Goal: Find specific page/section

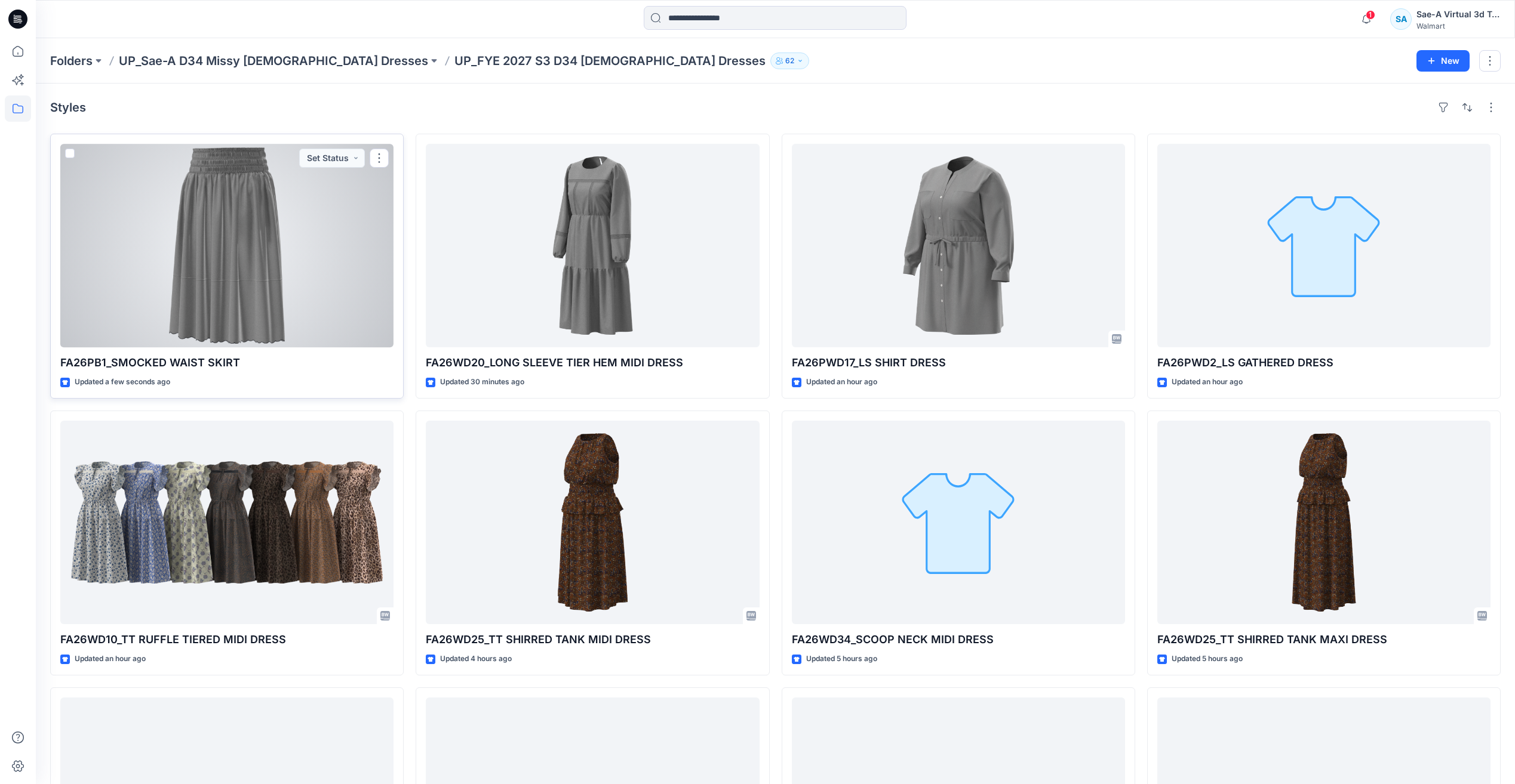
click at [223, 264] on div at bounding box center [227, 245] width 333 height 203
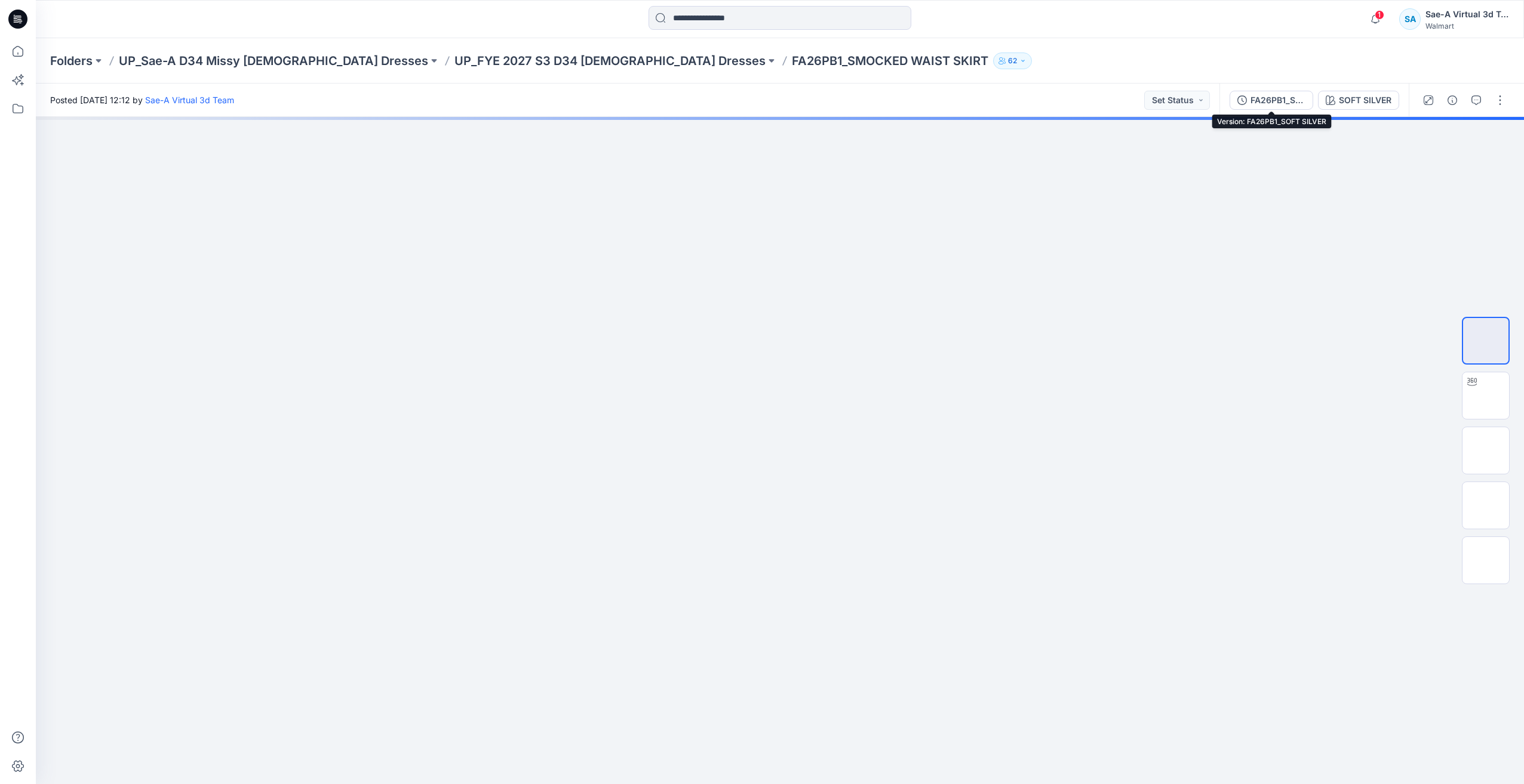
click at [1281, 96] on div "FA26PB1_SOFT SILVER" at bounding box center [1277, 101] width 55 height 13
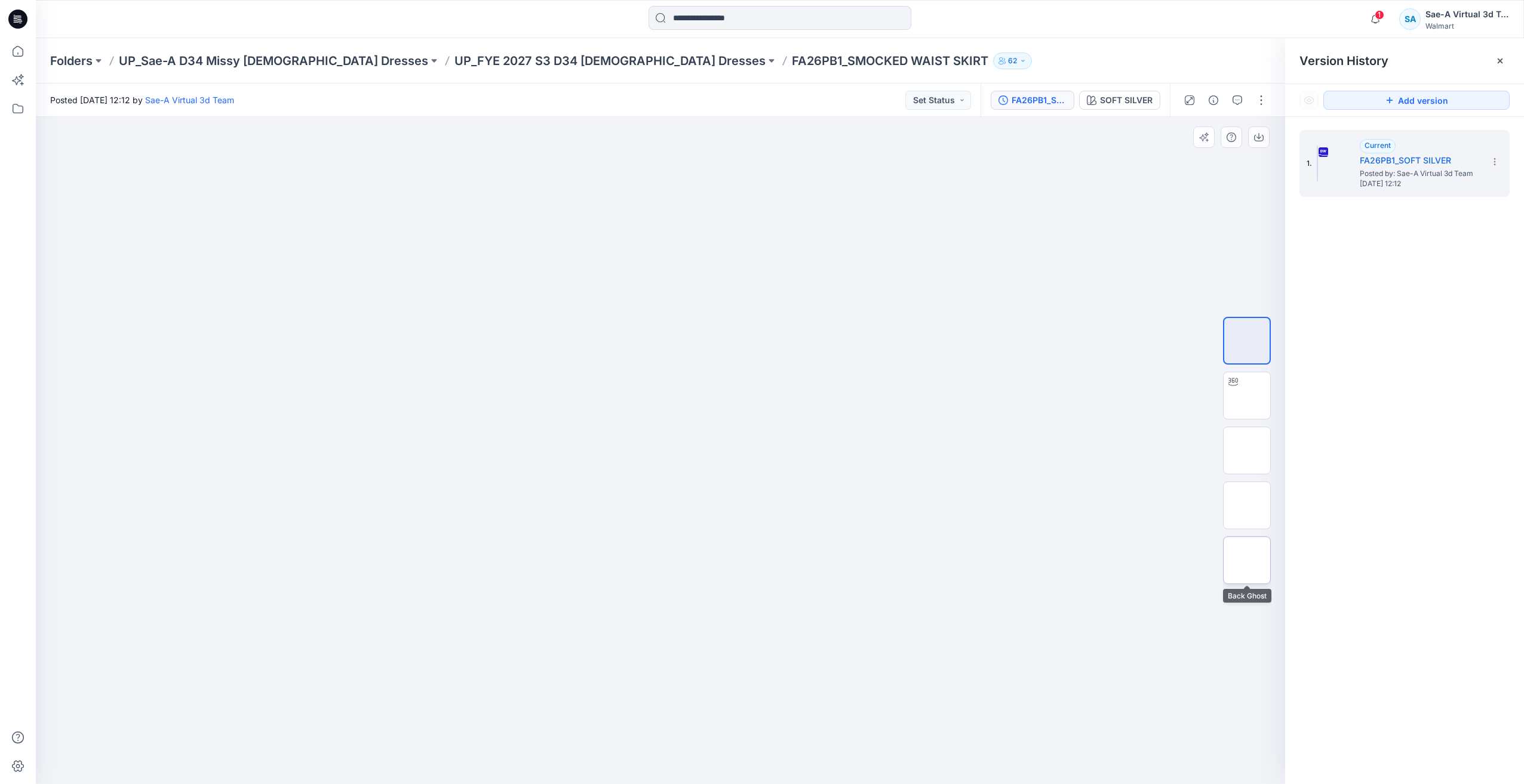
click at [1247, 561] on img at bounding box center [1247, 561] width 0 height 0
click at [1247, 505] on img at bounding box center [1247, 505] width 0 height 0
click at [1247, 451] on img at bounding box center [1247, 451] width 0 height 0
click at [1247, 395] on img at bounding box center [1247, 395] width 0 height 0
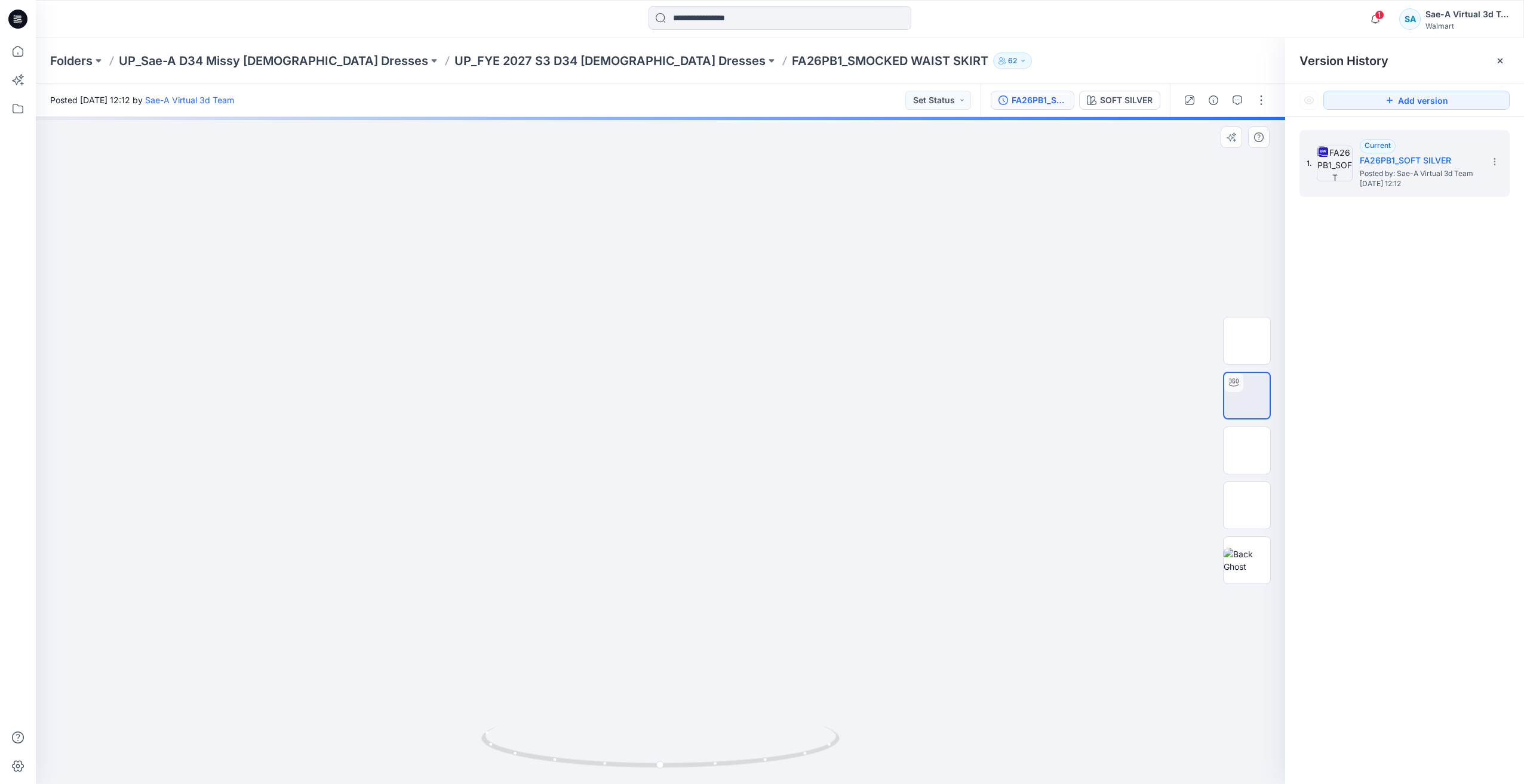
drag, startPoint x: 844, startPoint y: 463, endPoint x: 865, endPoint y: 276, distance: 188.2
drag, startPoint x: 767, startPoint y: 760, endPoint x: 963, endPoint y: 736, distance: 197.5
drag, startPoint x: 820, startPoint y: 750, endPoint x: 610, endPoint y: 751, distance: 210.0
click at [610, 751] on icon at bounding box center [662, 748] width 361 height 44
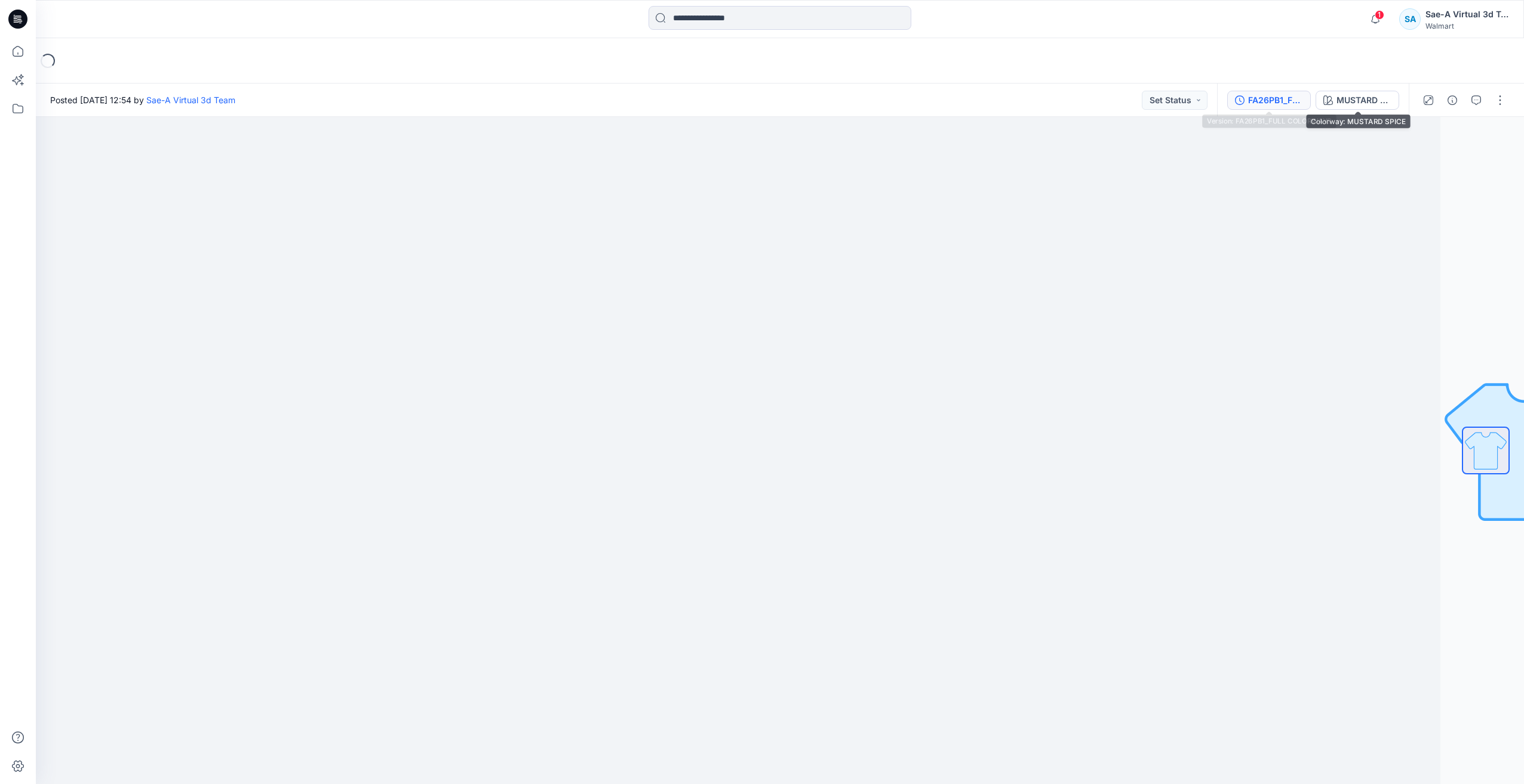
click at [1286, 98] on div "FA26PB1_FULL COLORWAYS" at bounding box center [1275, 101] width 55 height 13
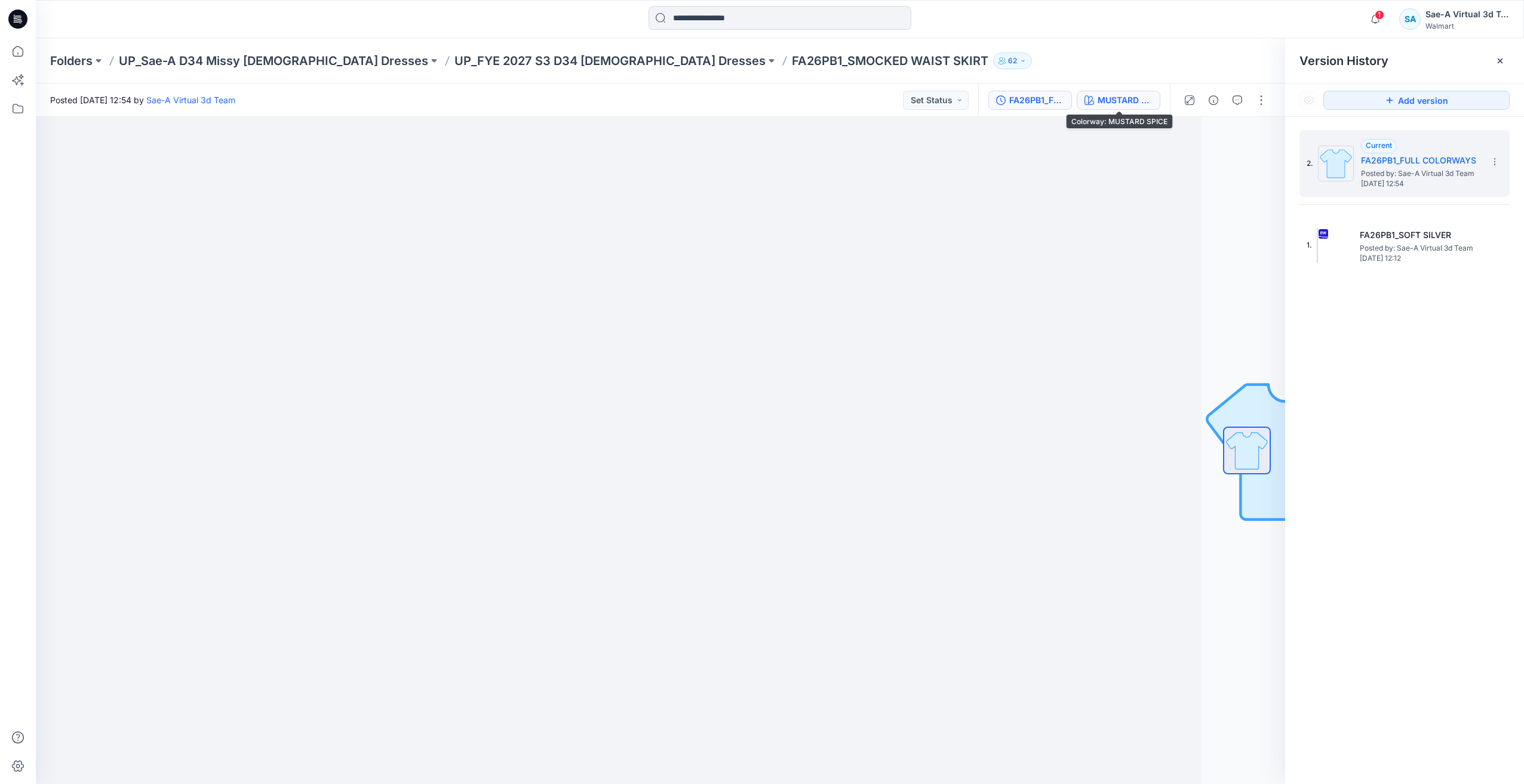
click at [1112, 107] on button "MUSTARD SPICE" at bounding box center [1118, 100] width 84 height 19
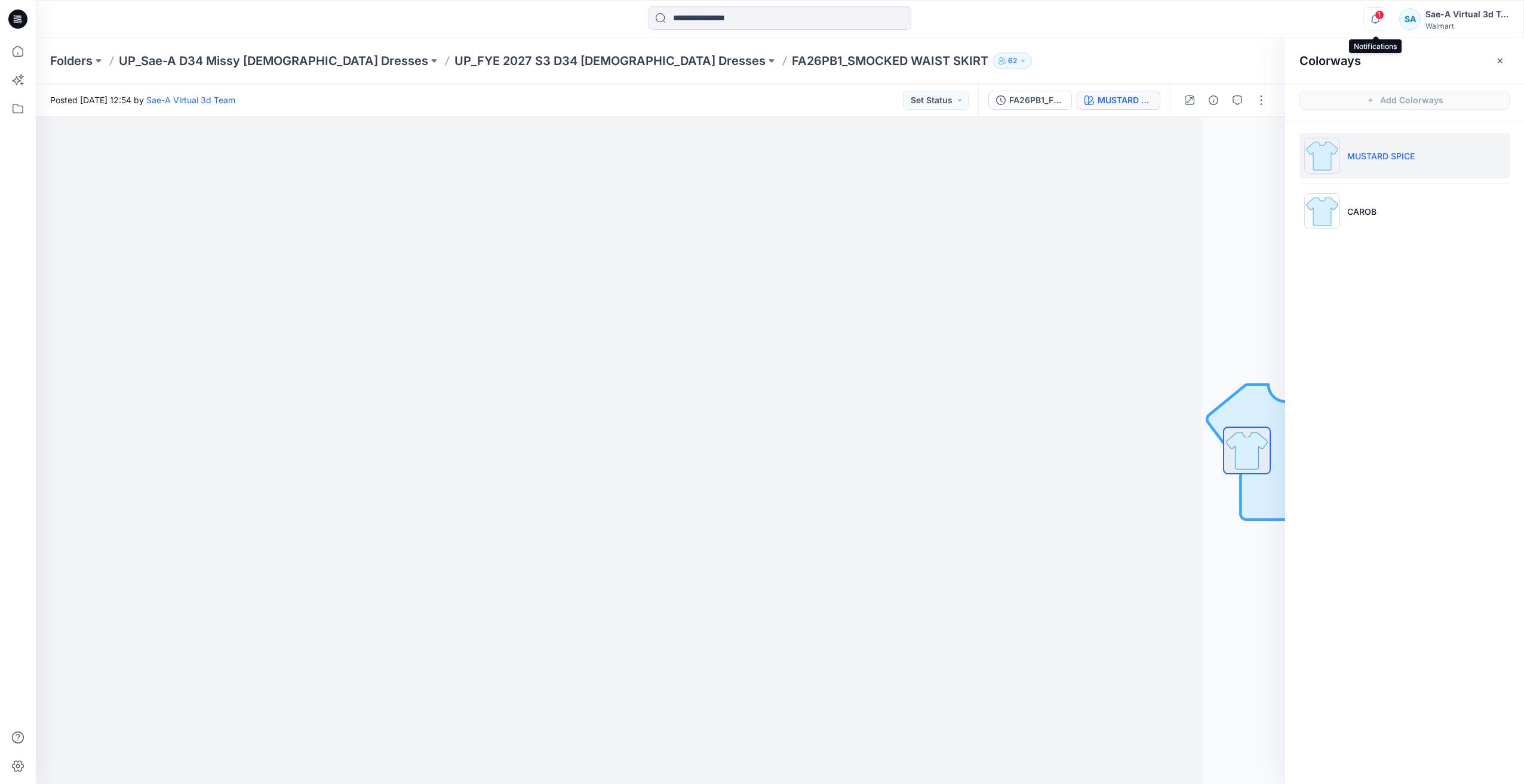
click at [1381, 23] on icon "button" at bounding box center [1375, 19] width 23 height 24
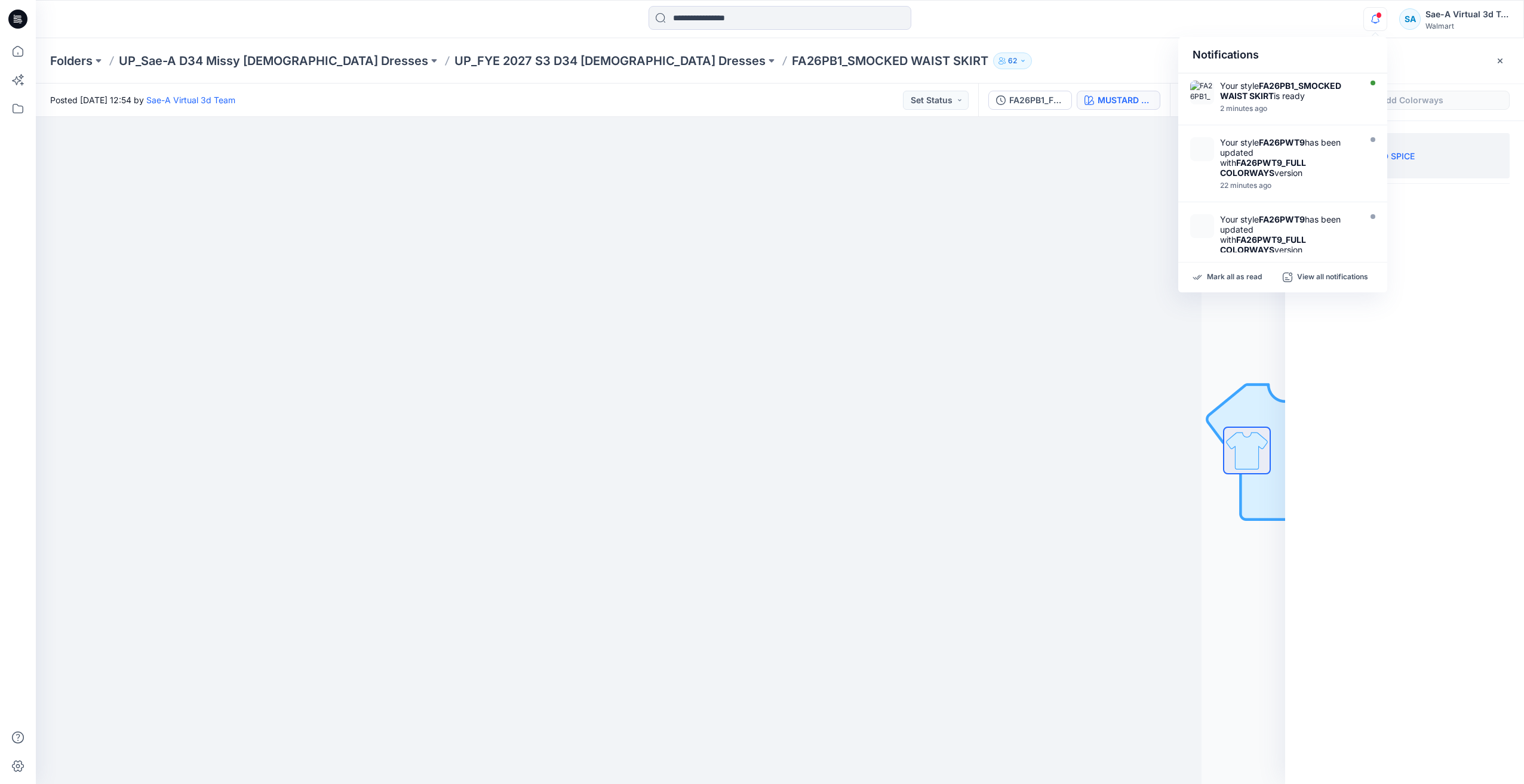
click at [1394, 373] on div "Colorways Add Colorways MUSTARD SPICE CAROB" at bounding box center [1404, 411] width 238 height 746
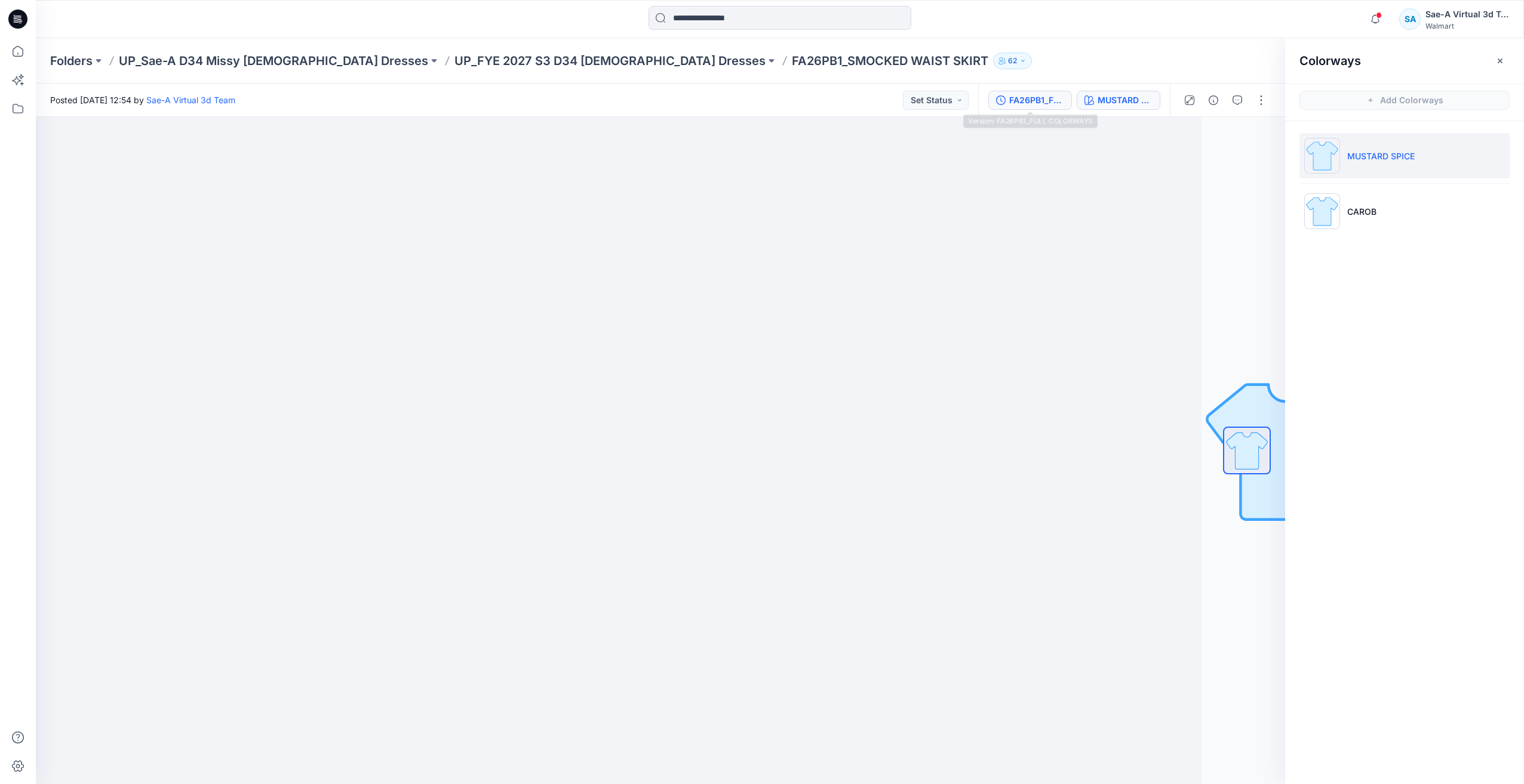
click at [1059, 107] on button "FA26PB1_FULL COLORWAYS" at bounding box center [1030, 100] width 84 height 19
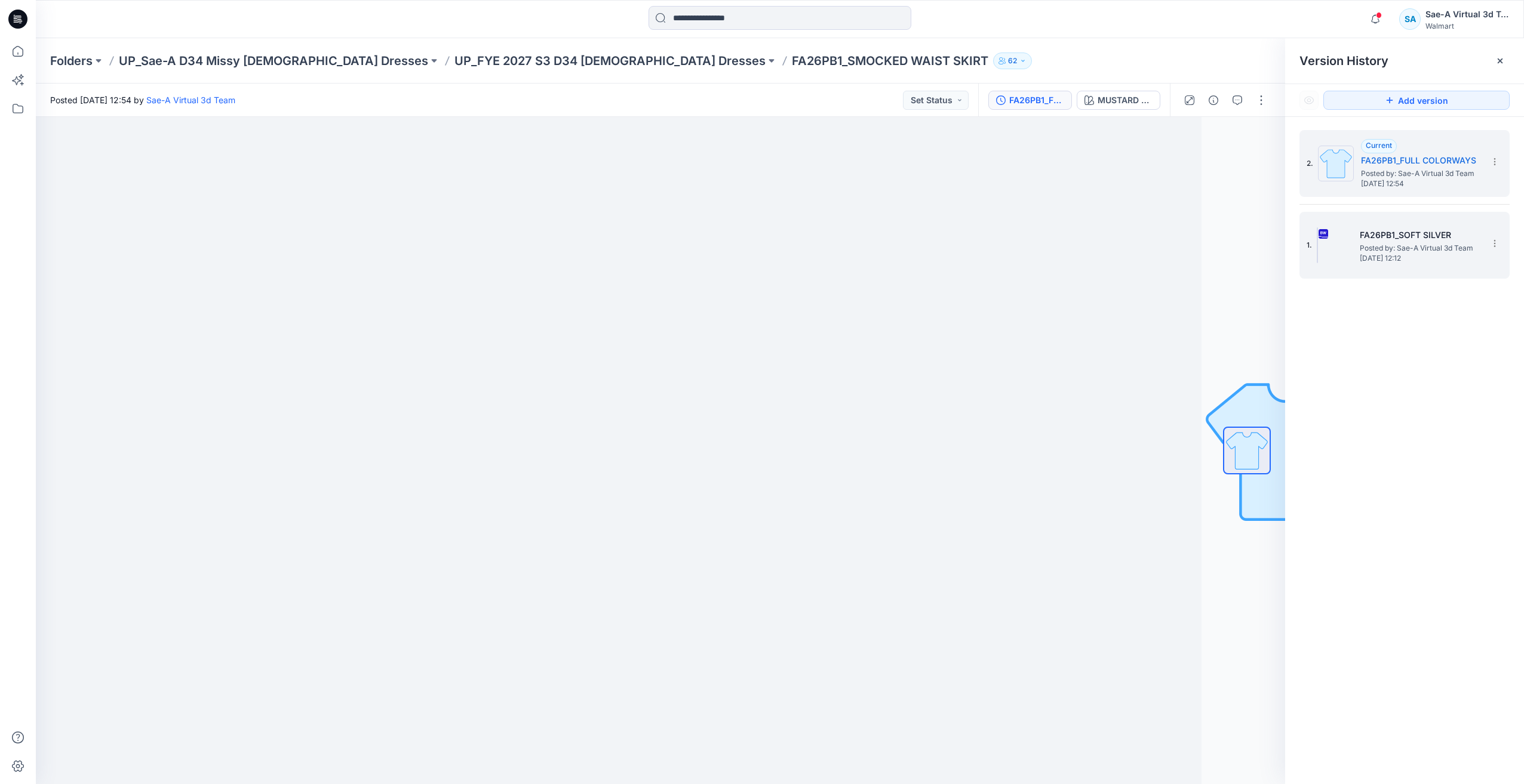
click at [1371, 233] on h5 "FA26PB1_SOFT SILVER" at bounding box center [1419, 235] width 119 height 14
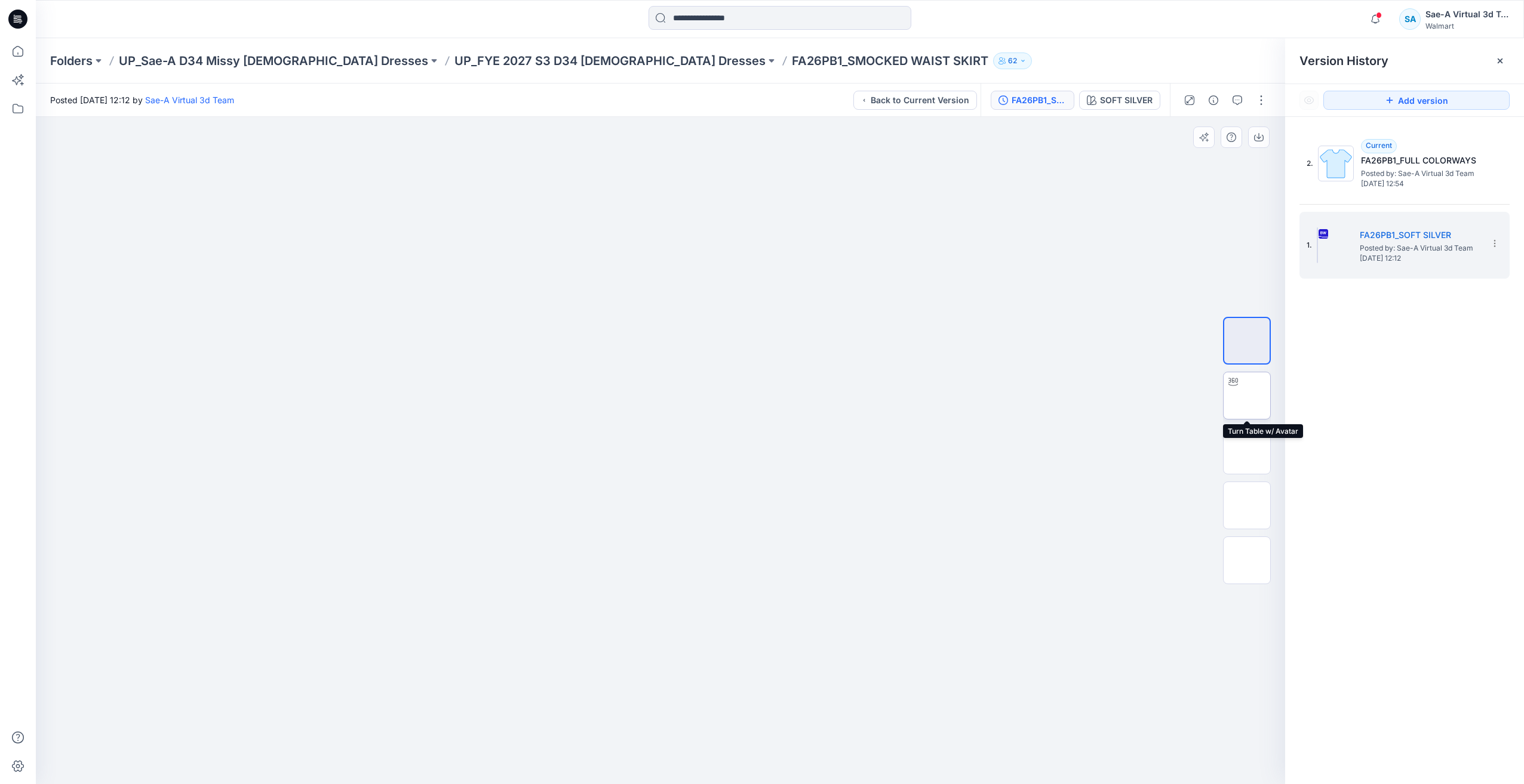
click at [1247, 395] on img at bounding box center [1247, 395] width 0 height 0
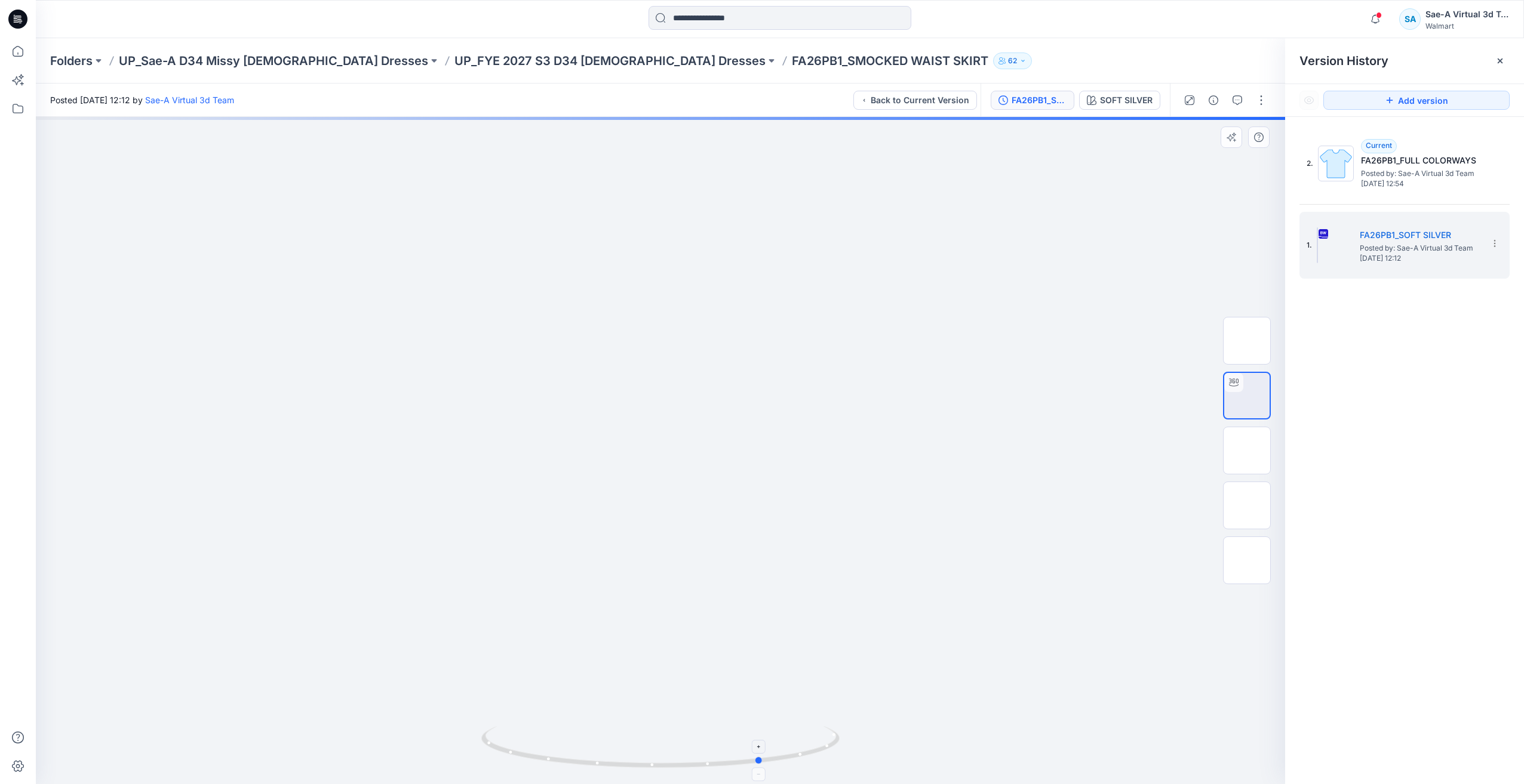
drag, startPoint x: 731, startPoint y: 763, endPoint x: 834, endPoint y: 756, distance: 103.2
click at [834, 756] on icon at bounding box center [662, 748] width 361 height 44
drag, startPoint x: 763, startPoint y: 757, endPoint x: 684, endPoint y: 765, distance: 79.4
click at [684, 765] on icon at bounding box center [662, 748] width 361 height 44
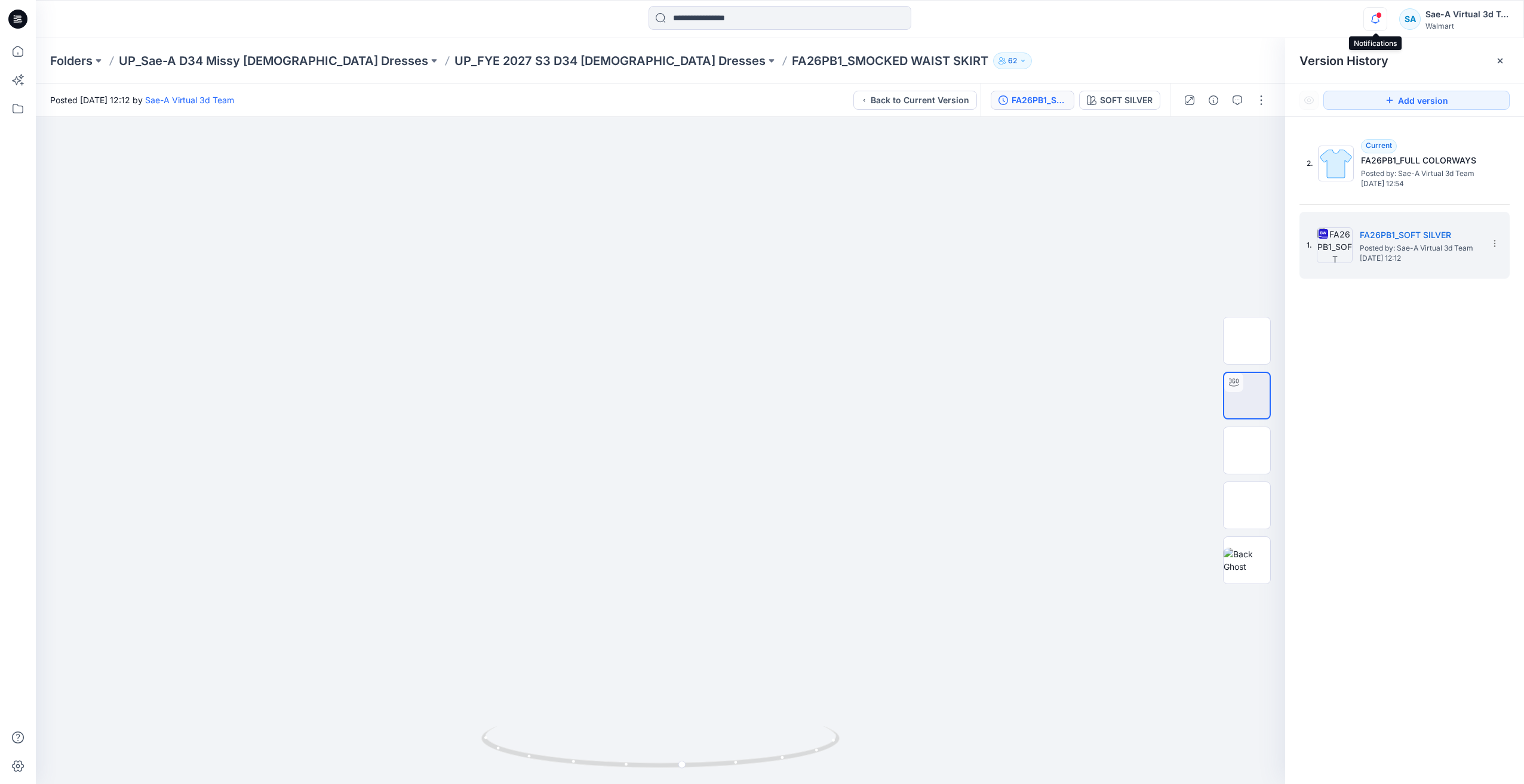
click at [1374, 18] on icon "button" at bounding box center [1375, 19] width 23 height 24
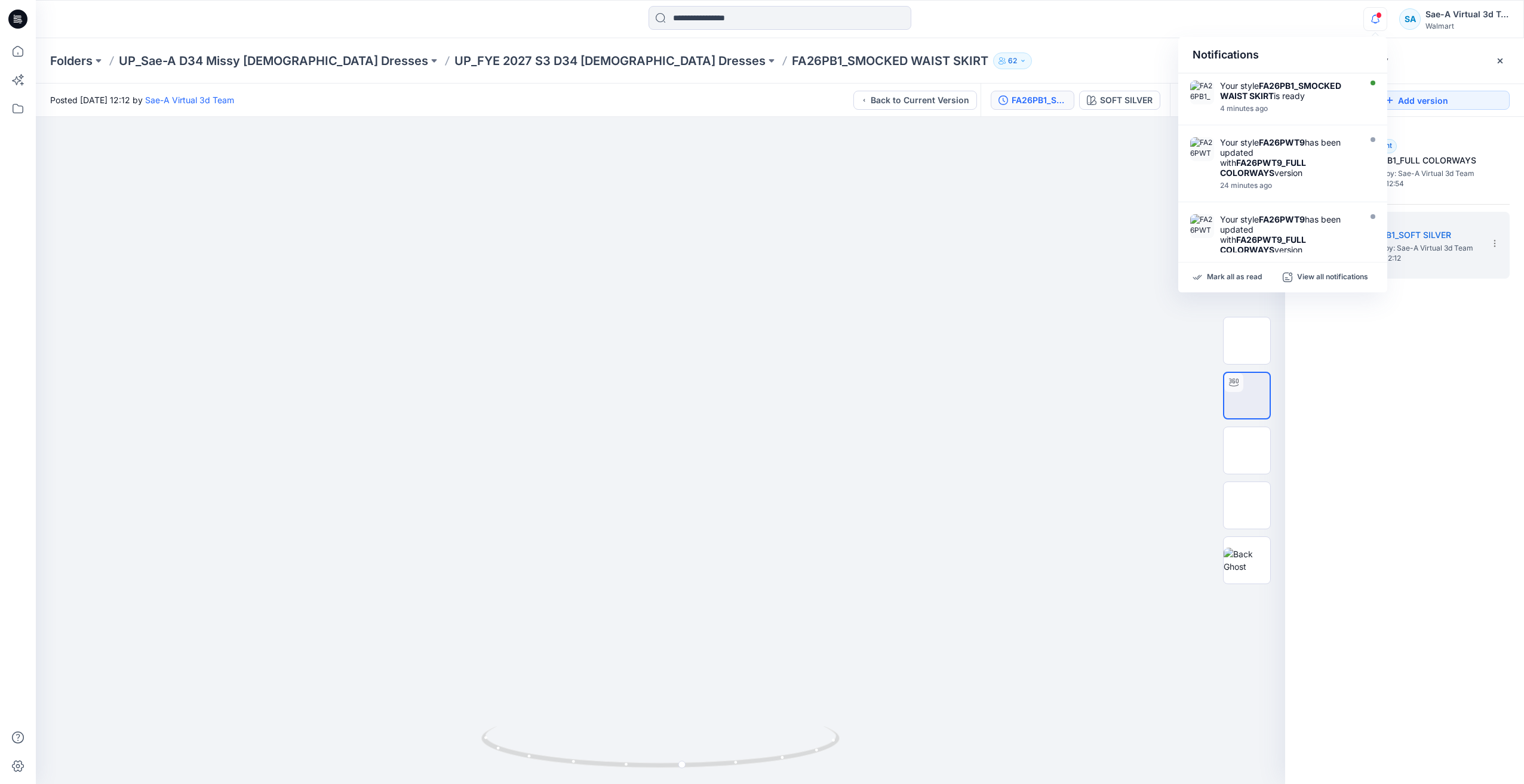
click at [22, 24] on icon at bounding box center [18, 18] width 19 height 19
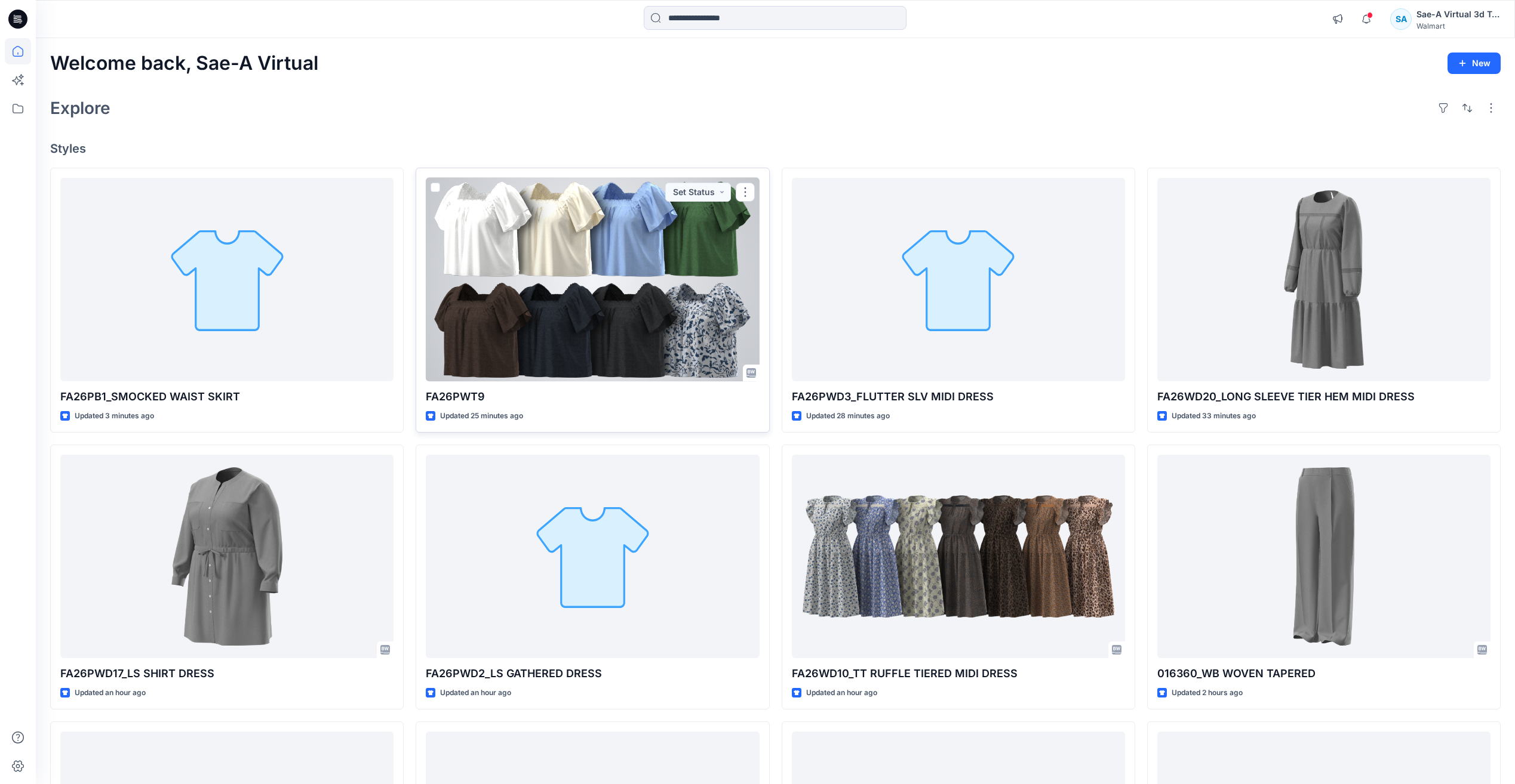
click at [605, 290] on div at bounding box center [592, 280] width 333 height 203
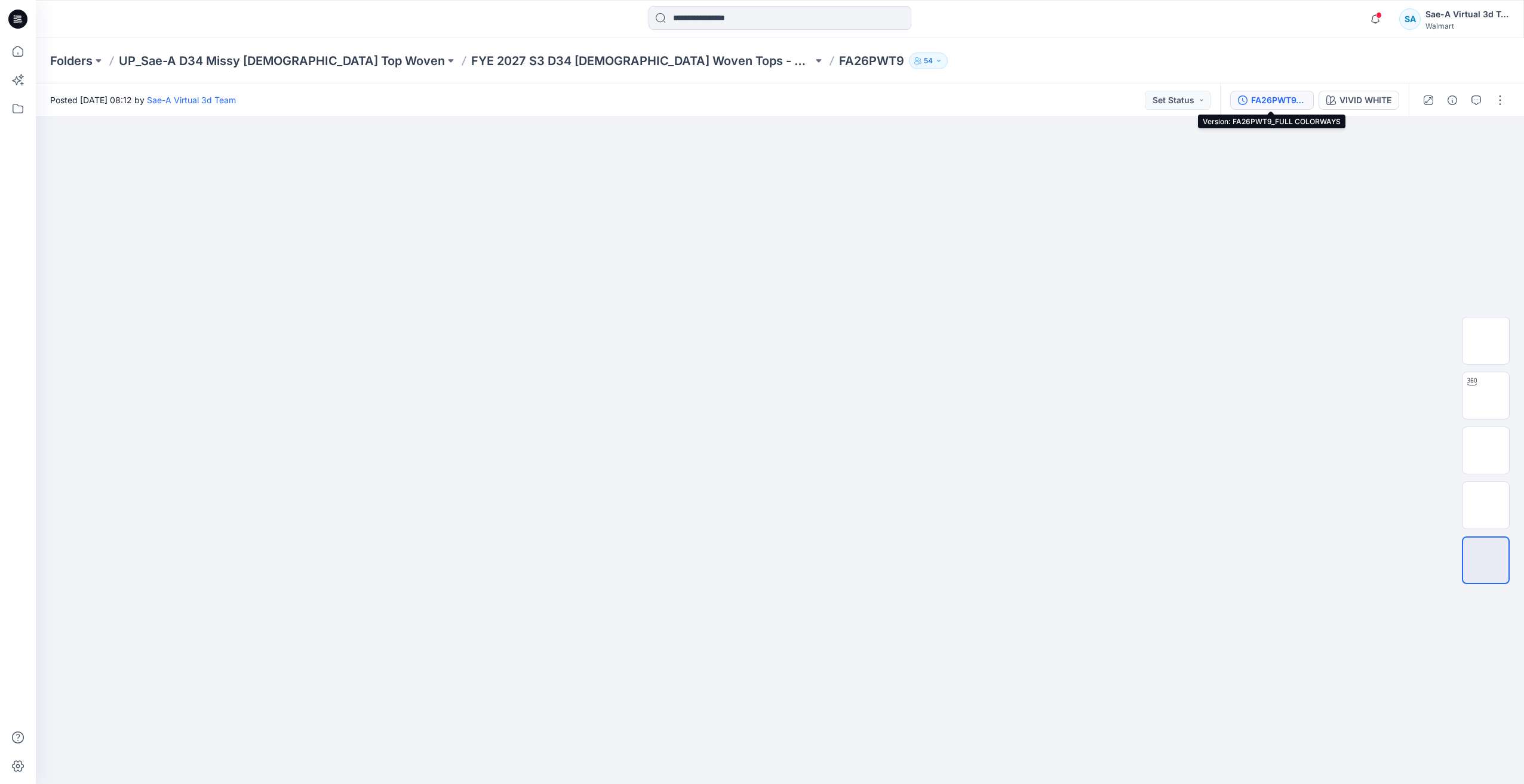
click at [1289, 99] on div "FA26PWT9_FULL COLORWAYS" at bounding box center [1278, 101] width 55 height 13
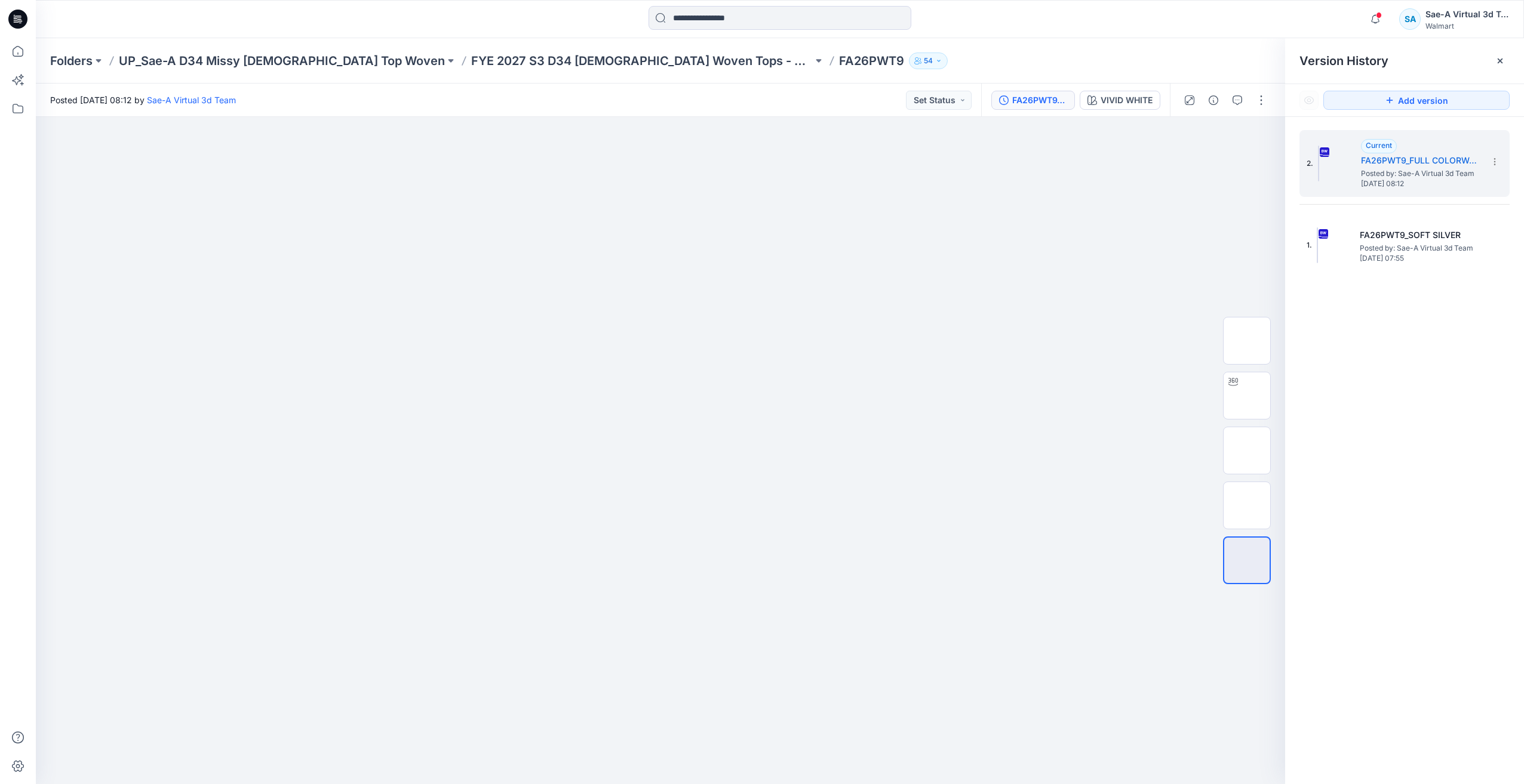
click at [1117, 110] on div "FA26PWT9_FULL COLORWAYS VIVID WHITE" at bounding box center [1075, 101] width 189 height 34
click at [1113, 106] on div "VIVID WHITE" at bounding box center [1127, 101] width 52 height 13
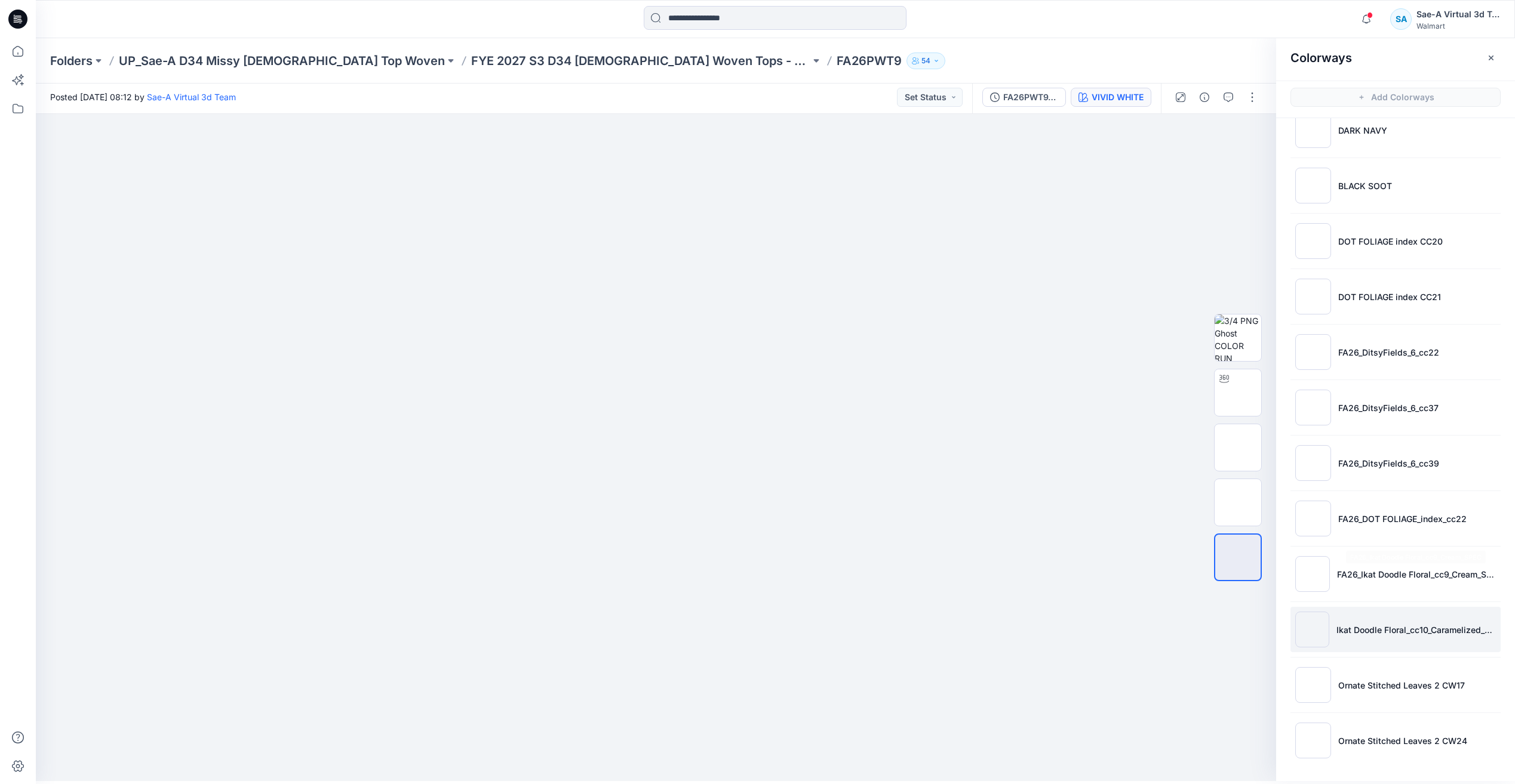
scroll to position [3, 0]
click at [1379, 733] on li "Ornate Stitched Leaves 2 CW24" at bounding box center [1396, 740] width 210 height 45
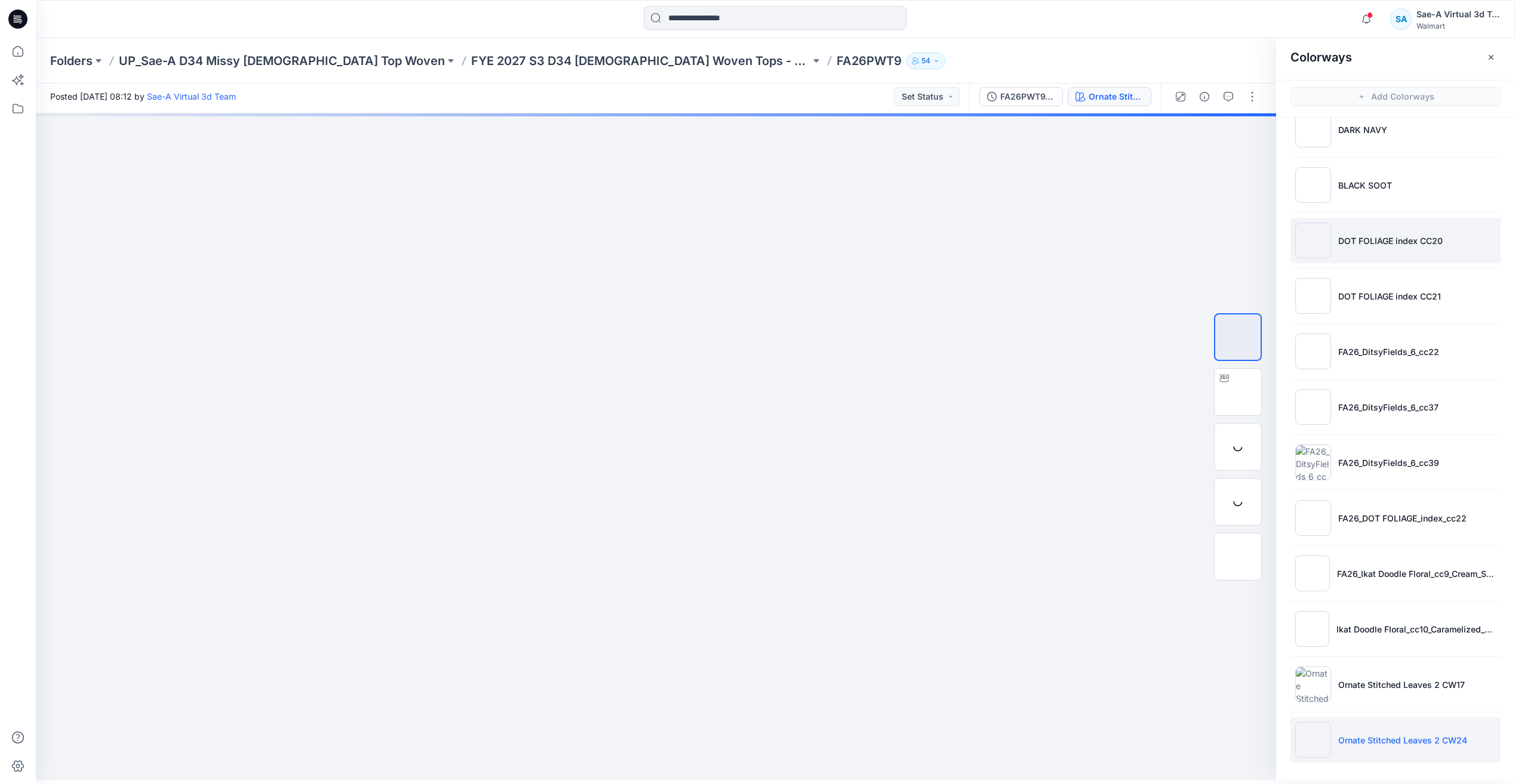
click at [1370, 259] on li "DOT FOLIAGE index CC20" at bounding box center [1396, 241] width 210 height 45
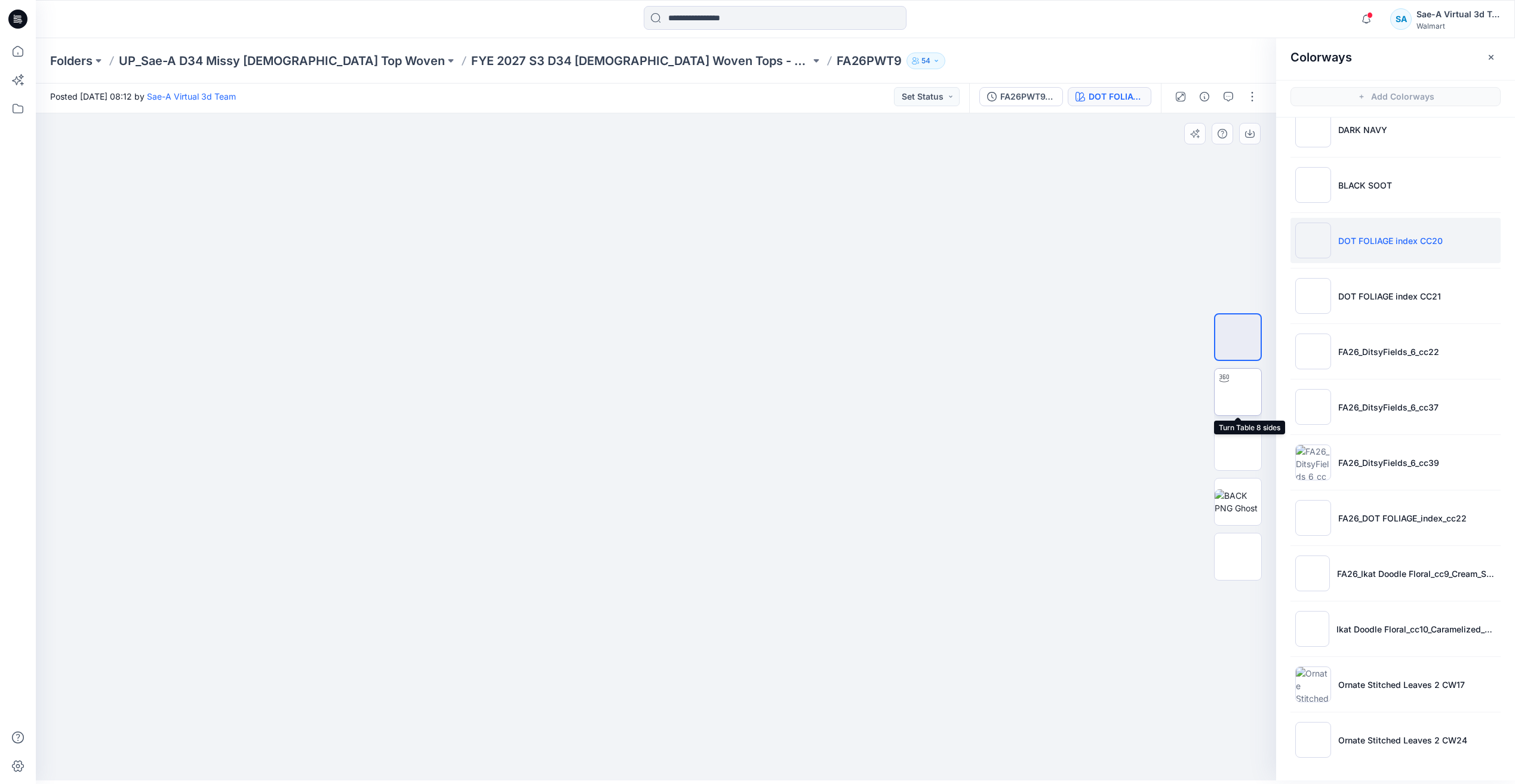
click at [1238, 392] on img at bounding box center [1238, 392] width 0 height 0
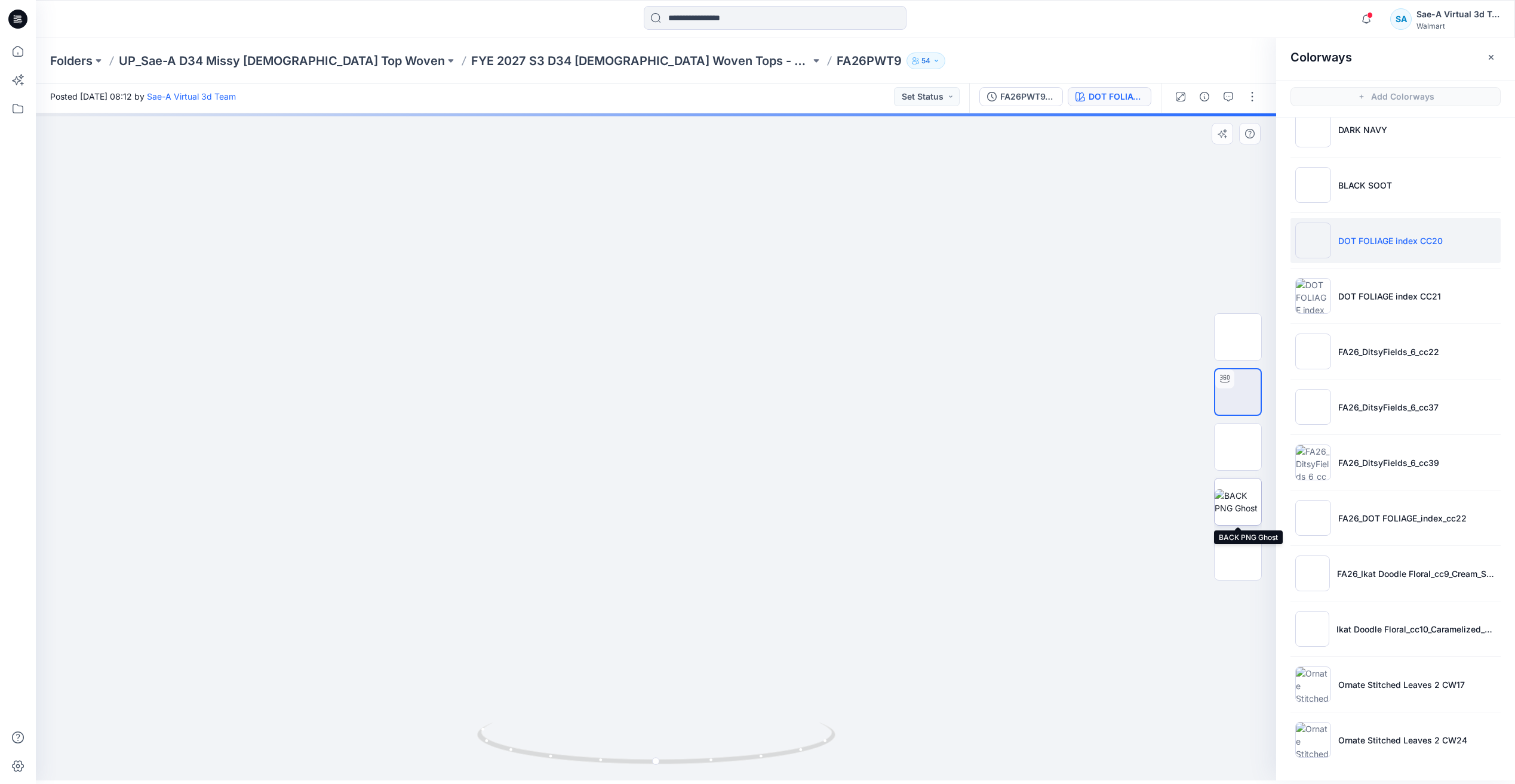
click at [1245, 499] on img at bounding box center [1237, 502] width 46 height 25
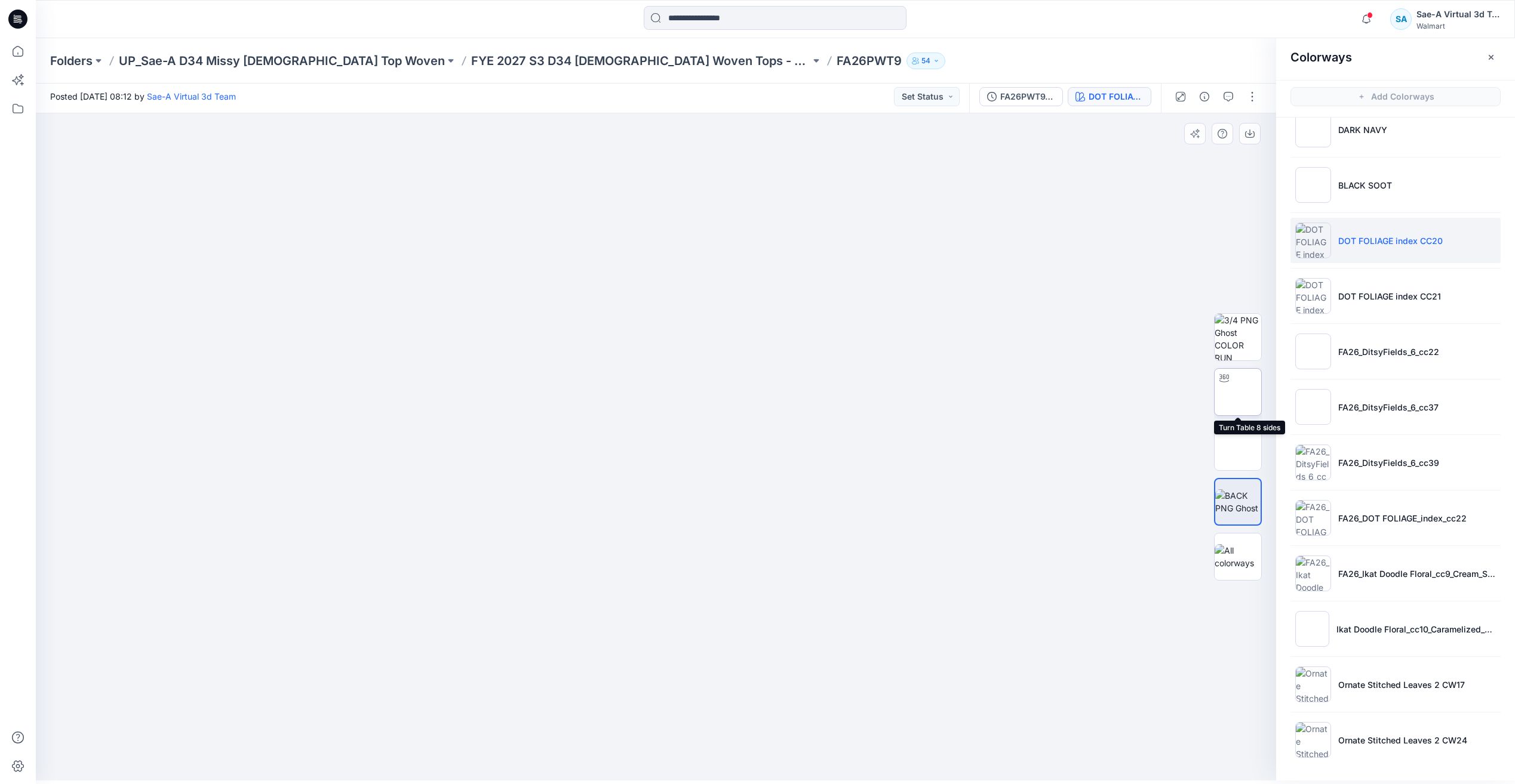
click at [1238, 392] on img at bounding box center [1238, 392] width 0 height 0
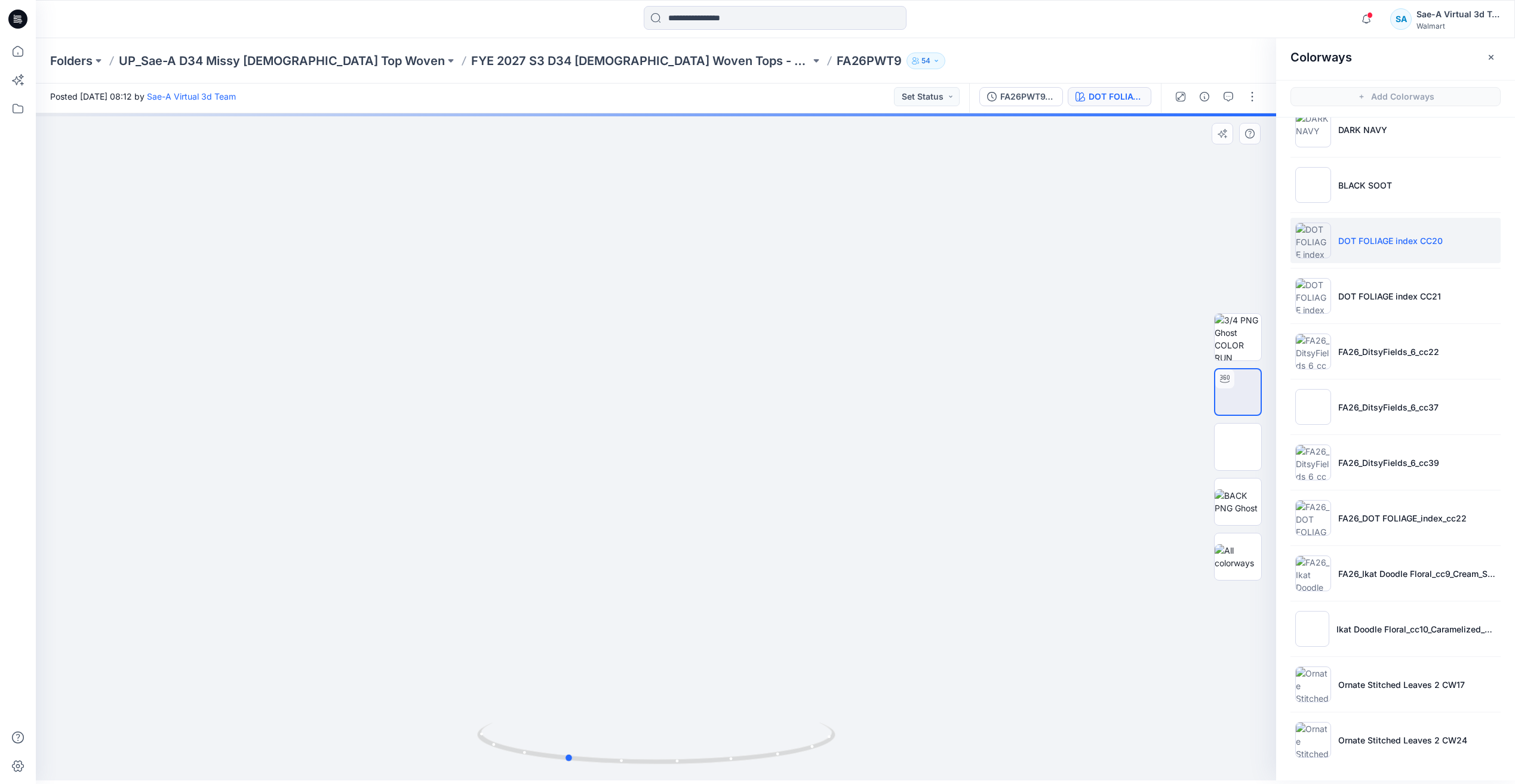
drag, startPoint x: 796, startPoint y: 763, endPoint x: 708, endPoint y: 776, distance: 89.0
click at [708, 776] on div at bounding box center [656, 750] width 359 height 60
click at [23, 27] on icon at bounding box center [18, 18] width 19 height 19
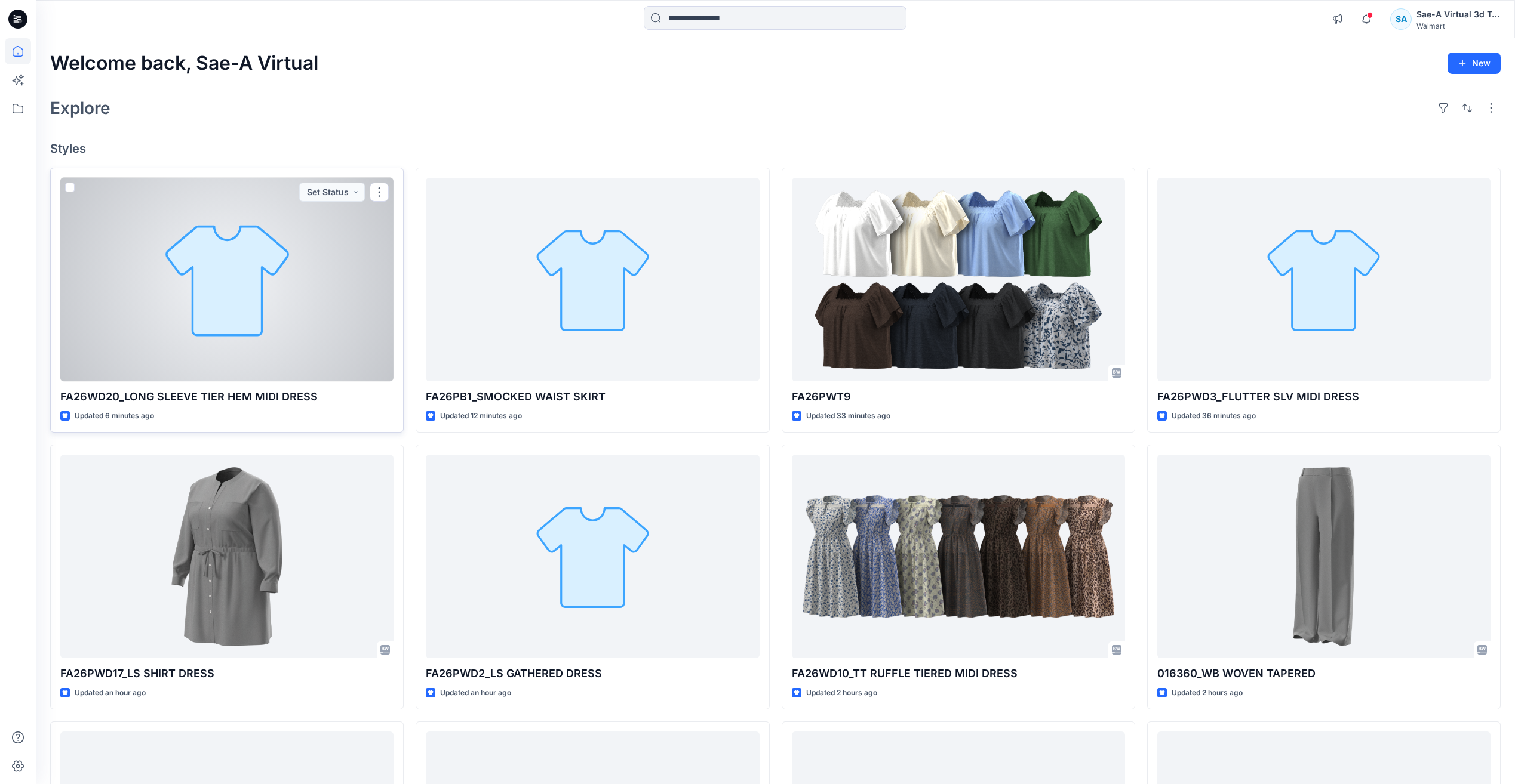
click at [217, 348] on div at bounding box center [227, 280] width 333 height 203
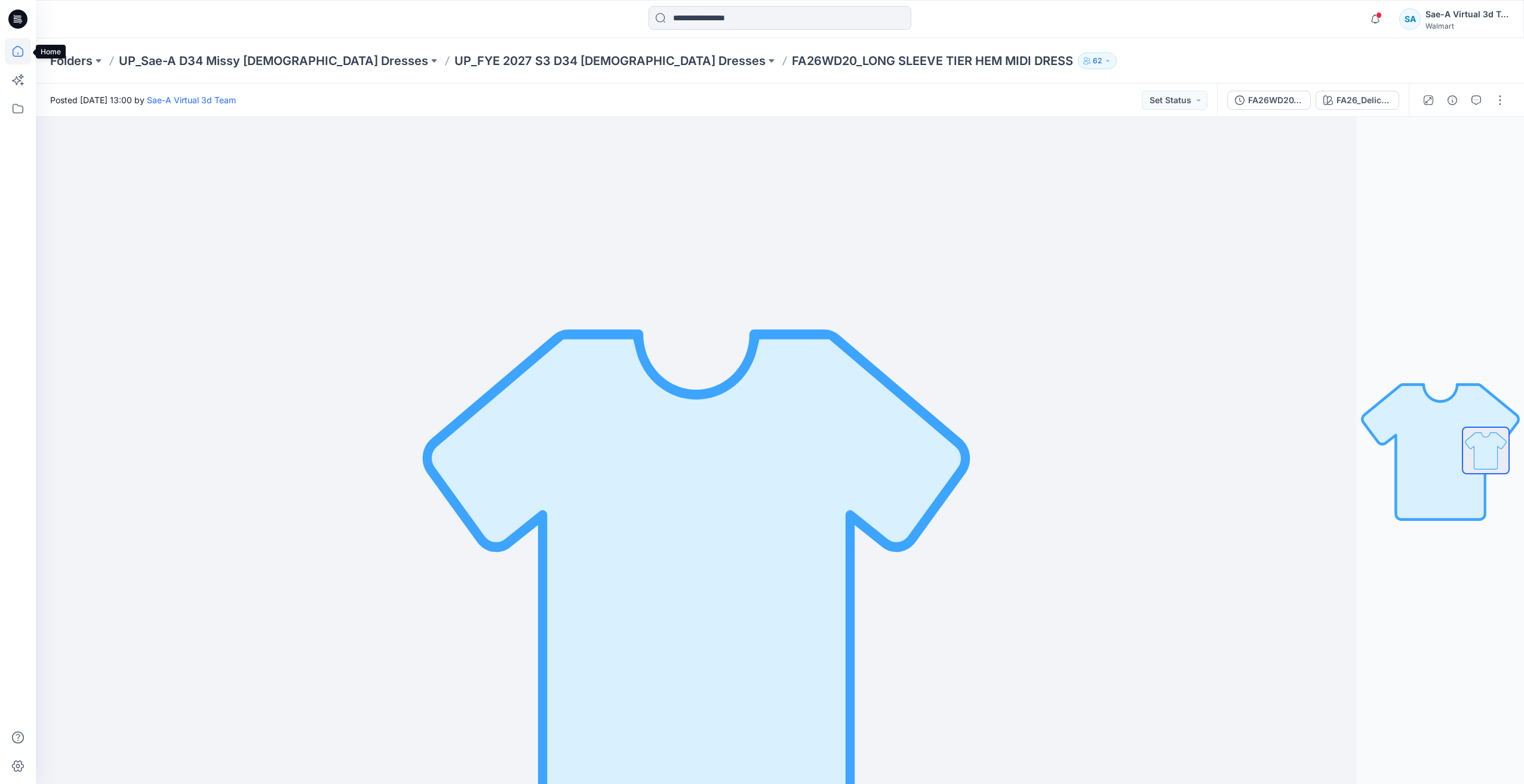
drag, startPoint x: 19, startPoint y: 52, endPoint x: 28, endPoint y: 54, distance: 9.2
click at [19, 52] on icon at bounding box center [18, 51] width 26 height 26
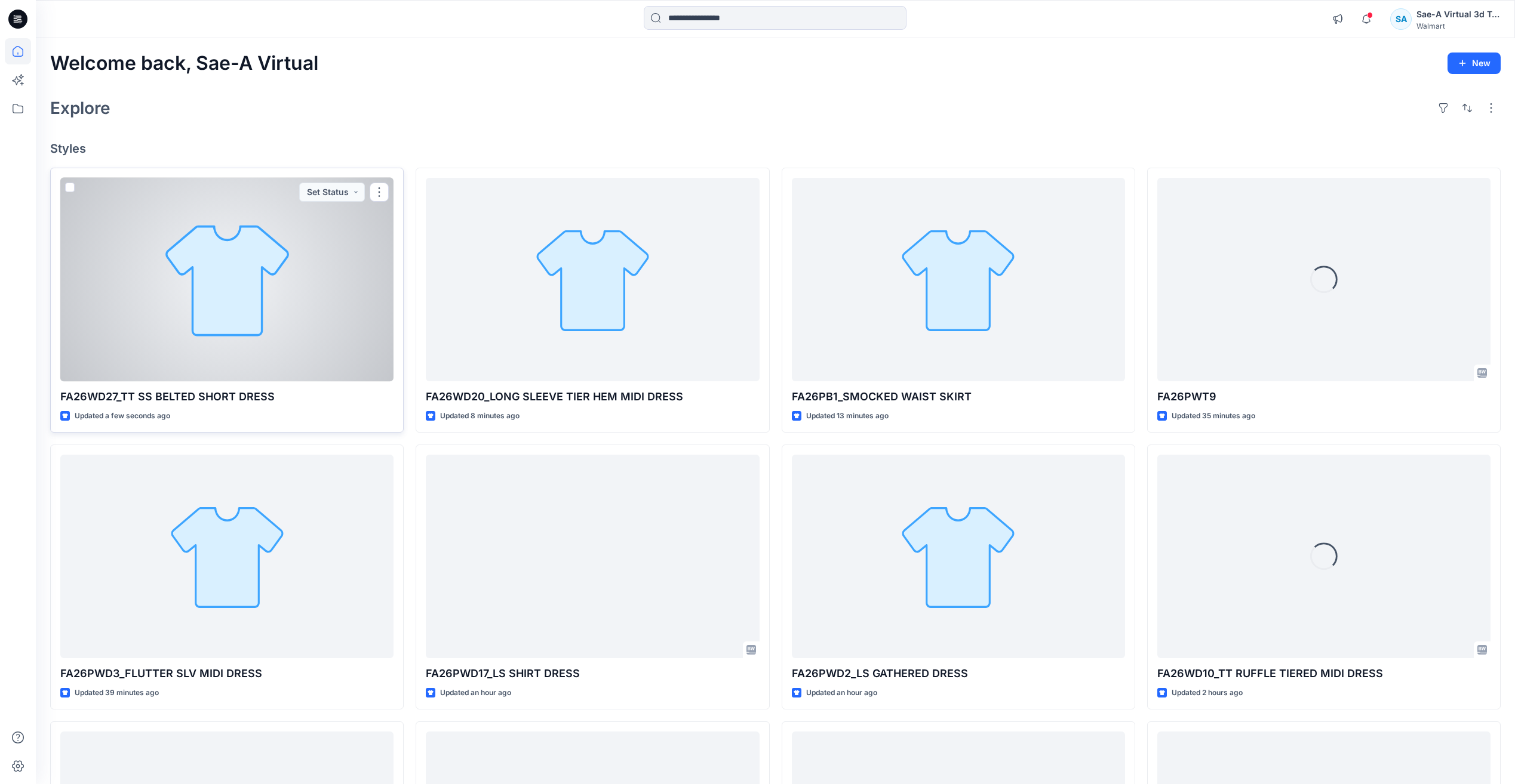
click at [178, 218] on div at bounding box center [227, 280] width 333 height 203
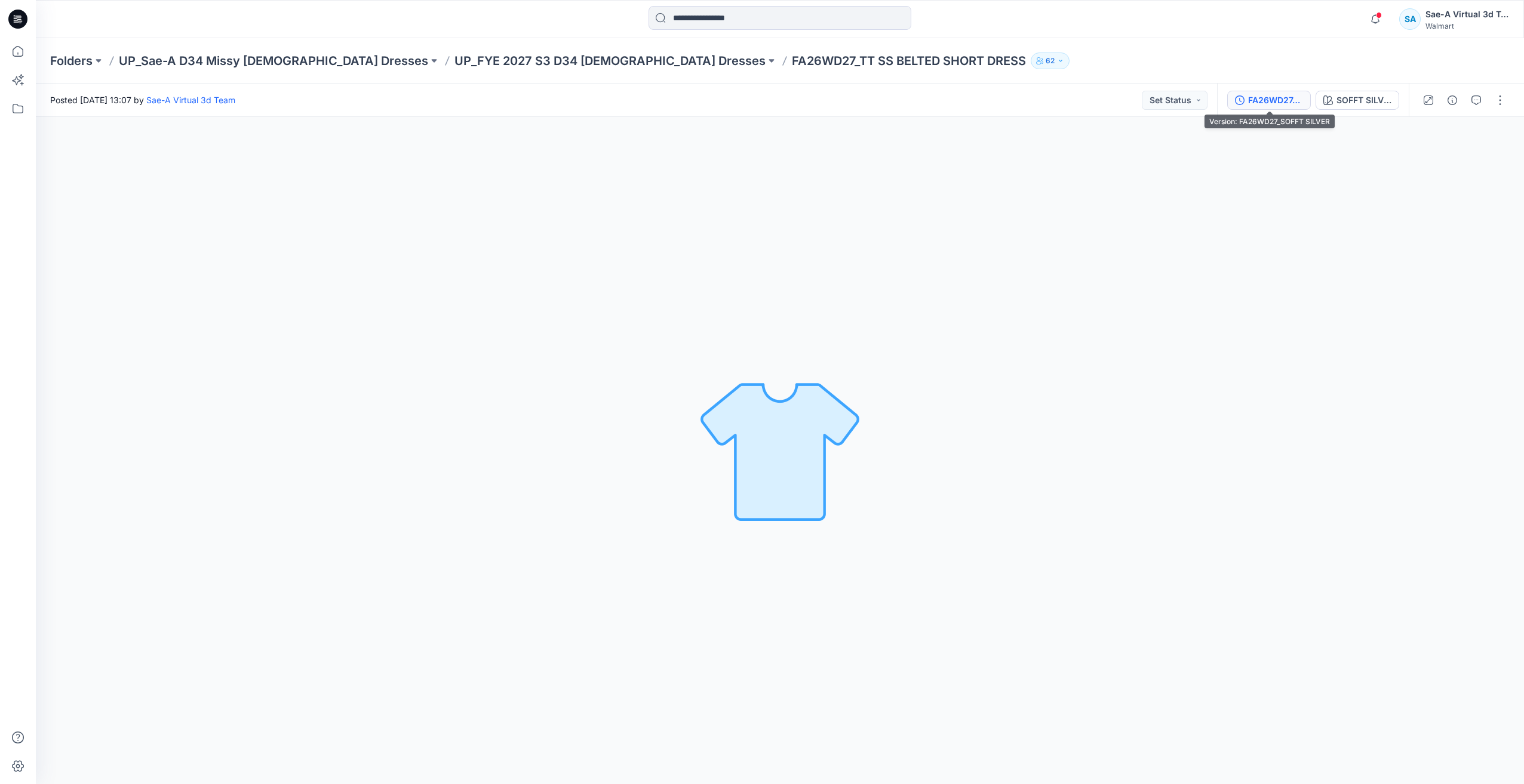
click at [1301, 102] on div "FA26WD27_SOFFT SILVER" at bounding box center [1275, 101] width 55 height 13
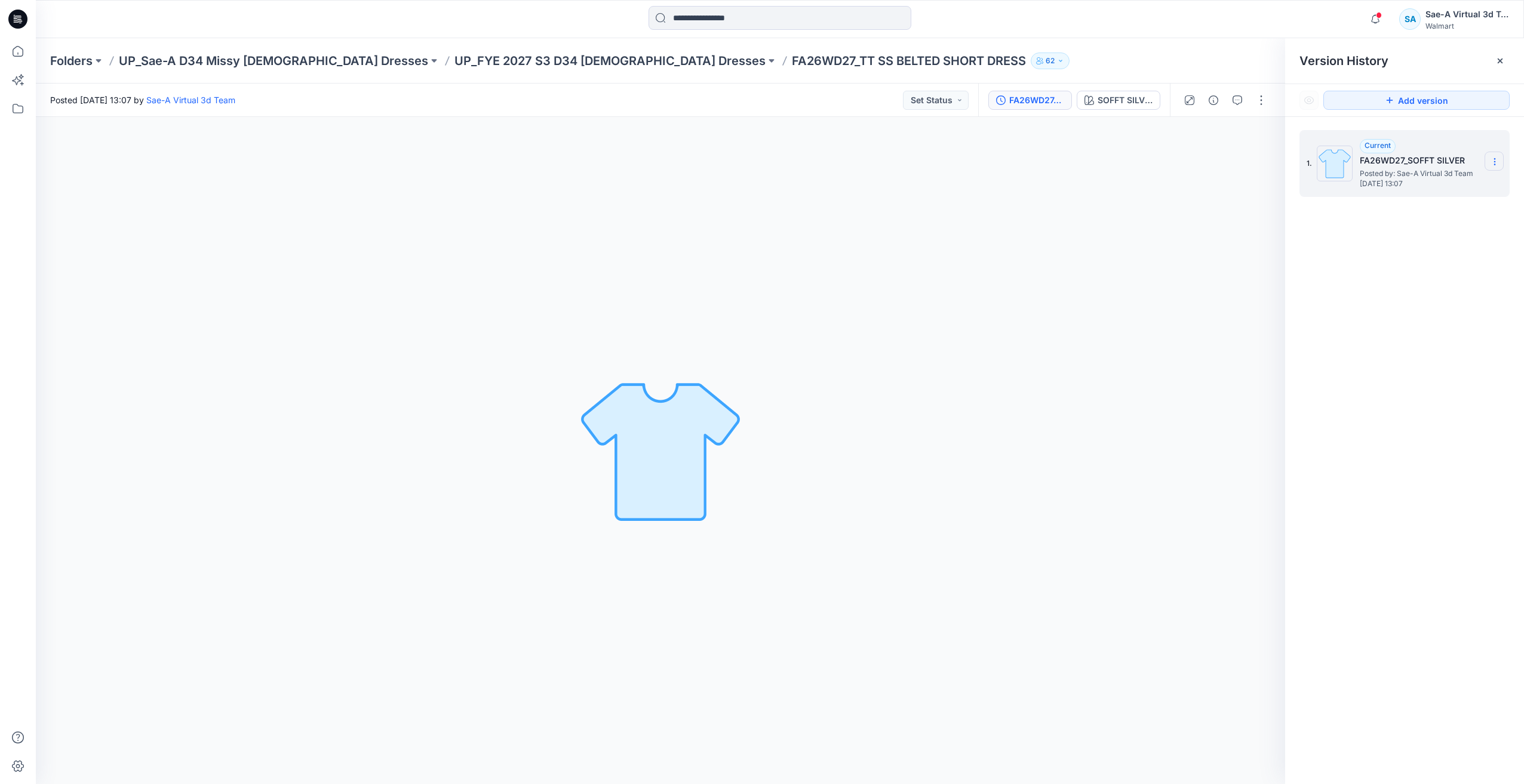
click at [1492, 157] on icon at bounding box center [1494, 161] width 9 height 9
click at [1428, 205] on span "Rename Version" at bounding box center [1415, 208] width 63 height 14
click at [1433, 160] on input "**********" at bounding box center [1435, 159] width 131 height 19
type input "**********"
click at [1435, 220] on div "1. Current FA26WD27_SOFFT SILVER Posted by: Sae-A Virtual 3d Team [DATE] 13:07" at bounding box center [1404, 459] width 238 height 685
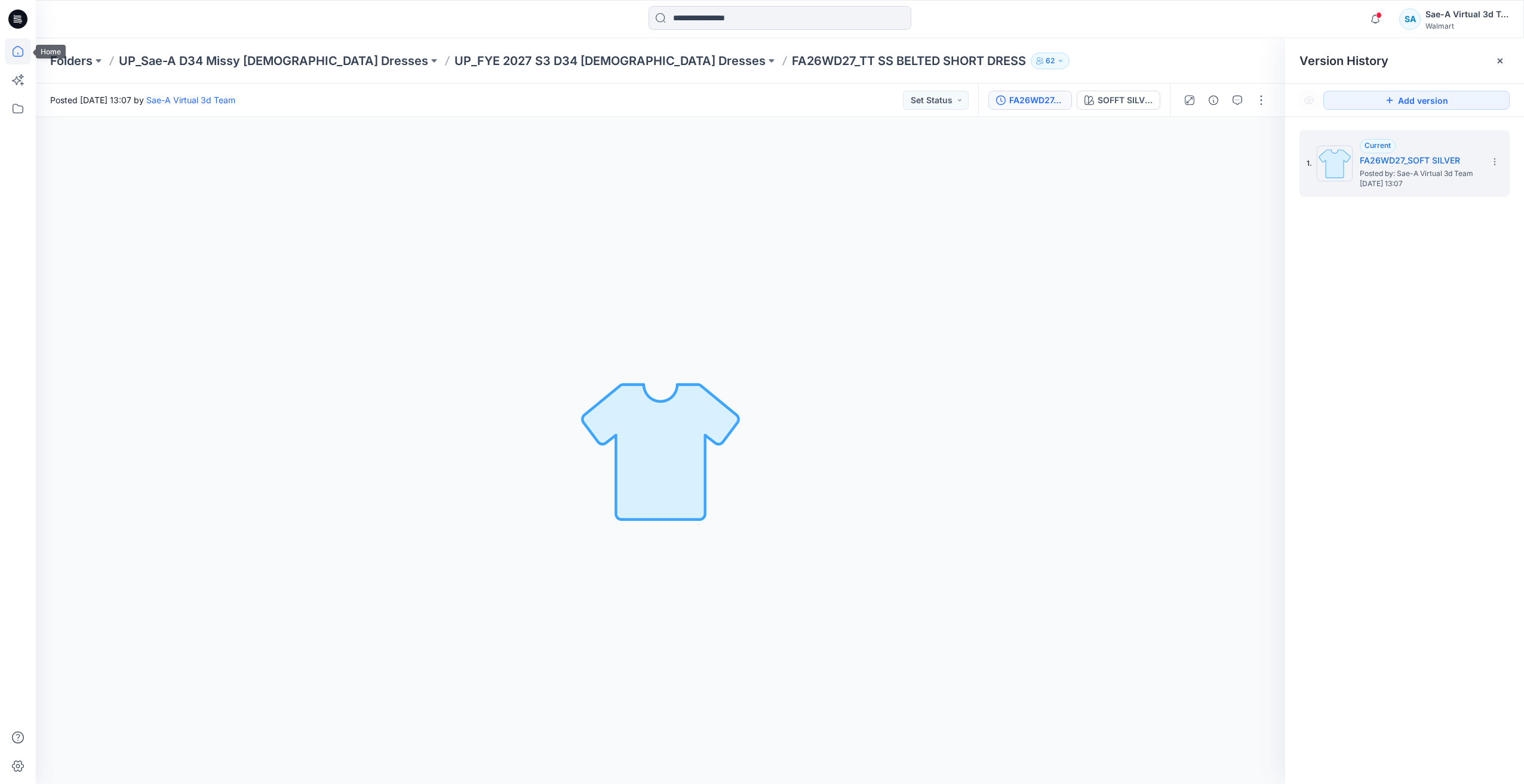
click at [23, 53] on icon at bounding box center [18, 51] width 11 height 11
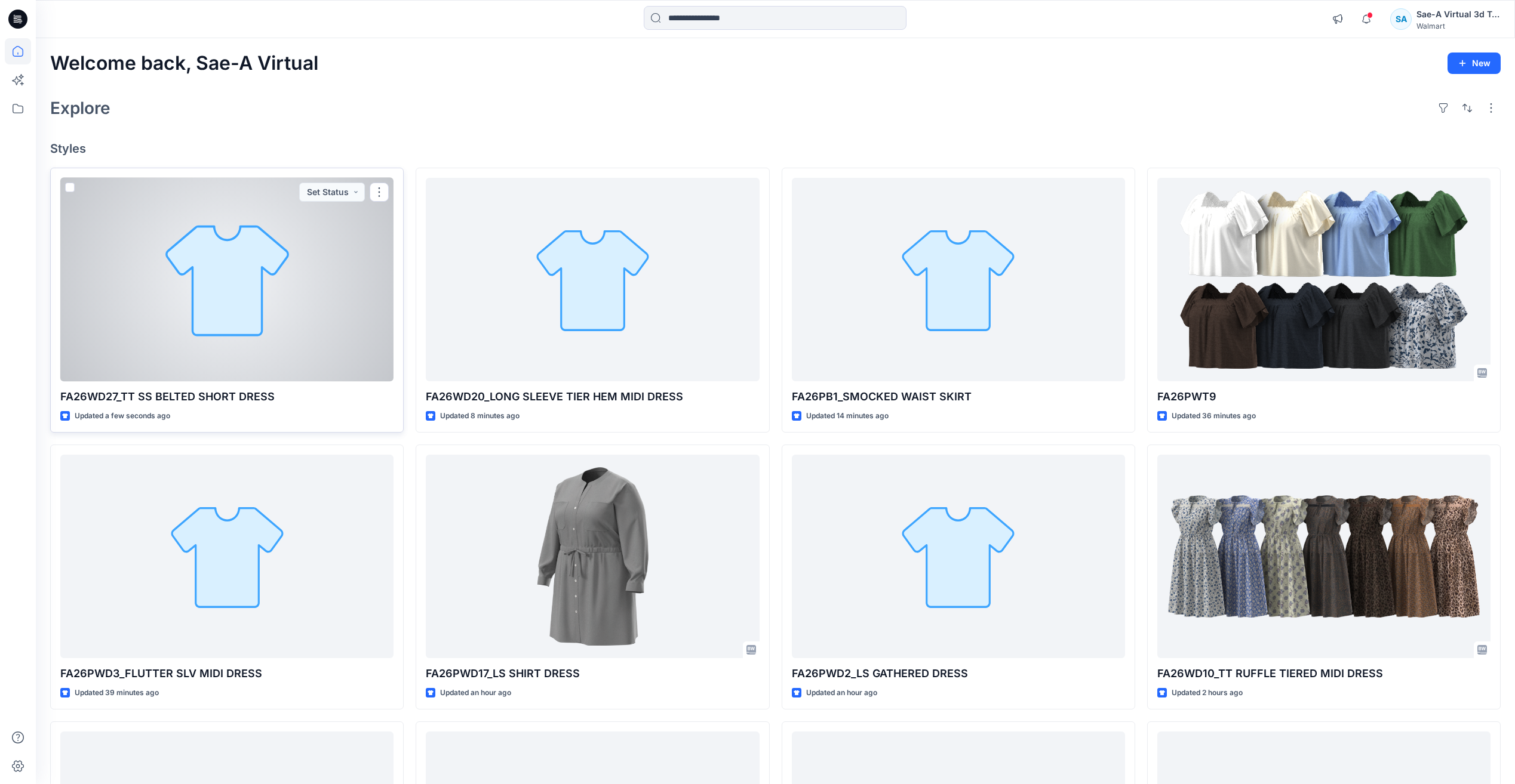
click at [265, 315] on div at bounding box center [227, 280] width 333 height 203
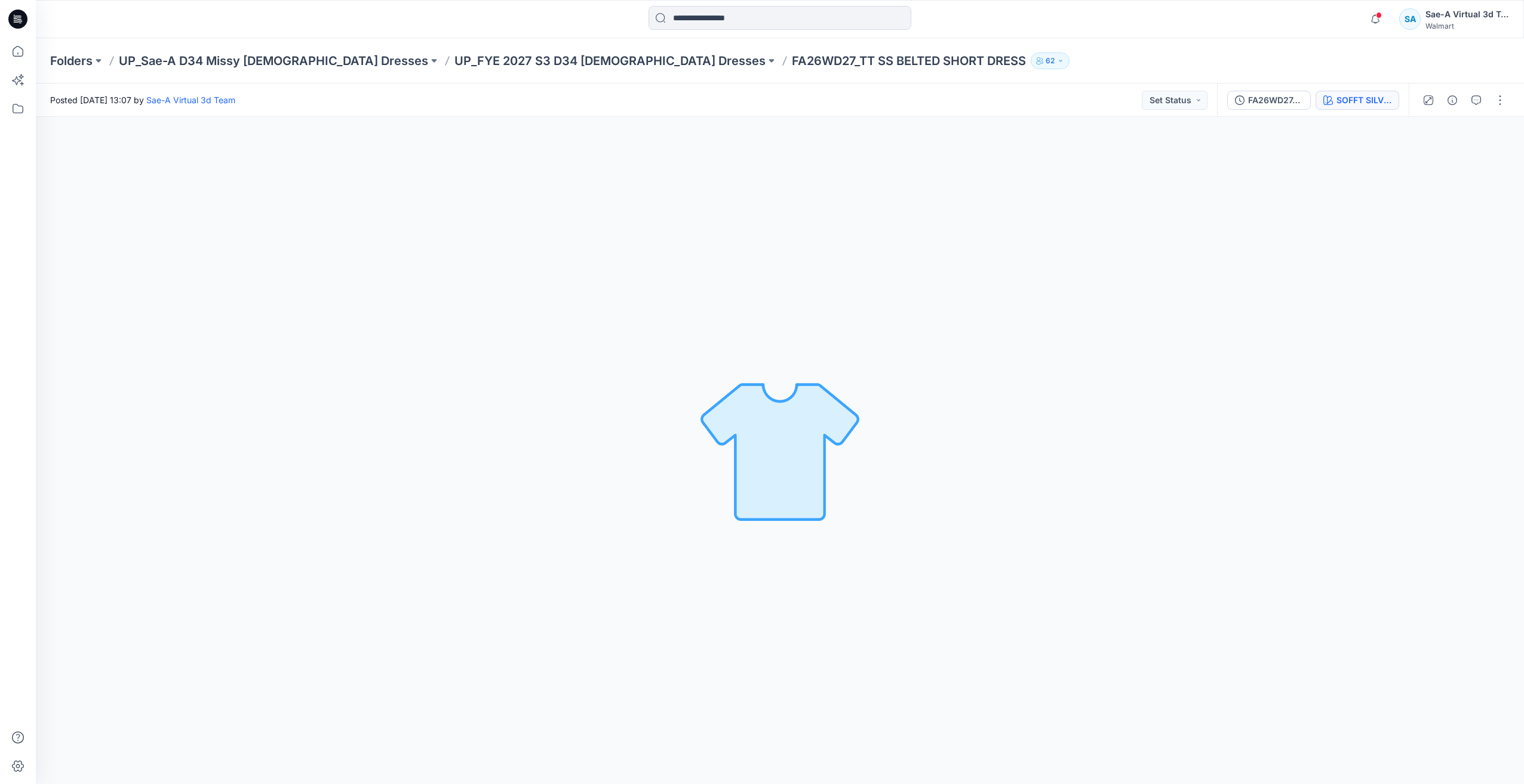
click at [1334, 107] on button "SOFFT SILVER" at bounding box center [1357, 100] width 84 height 19
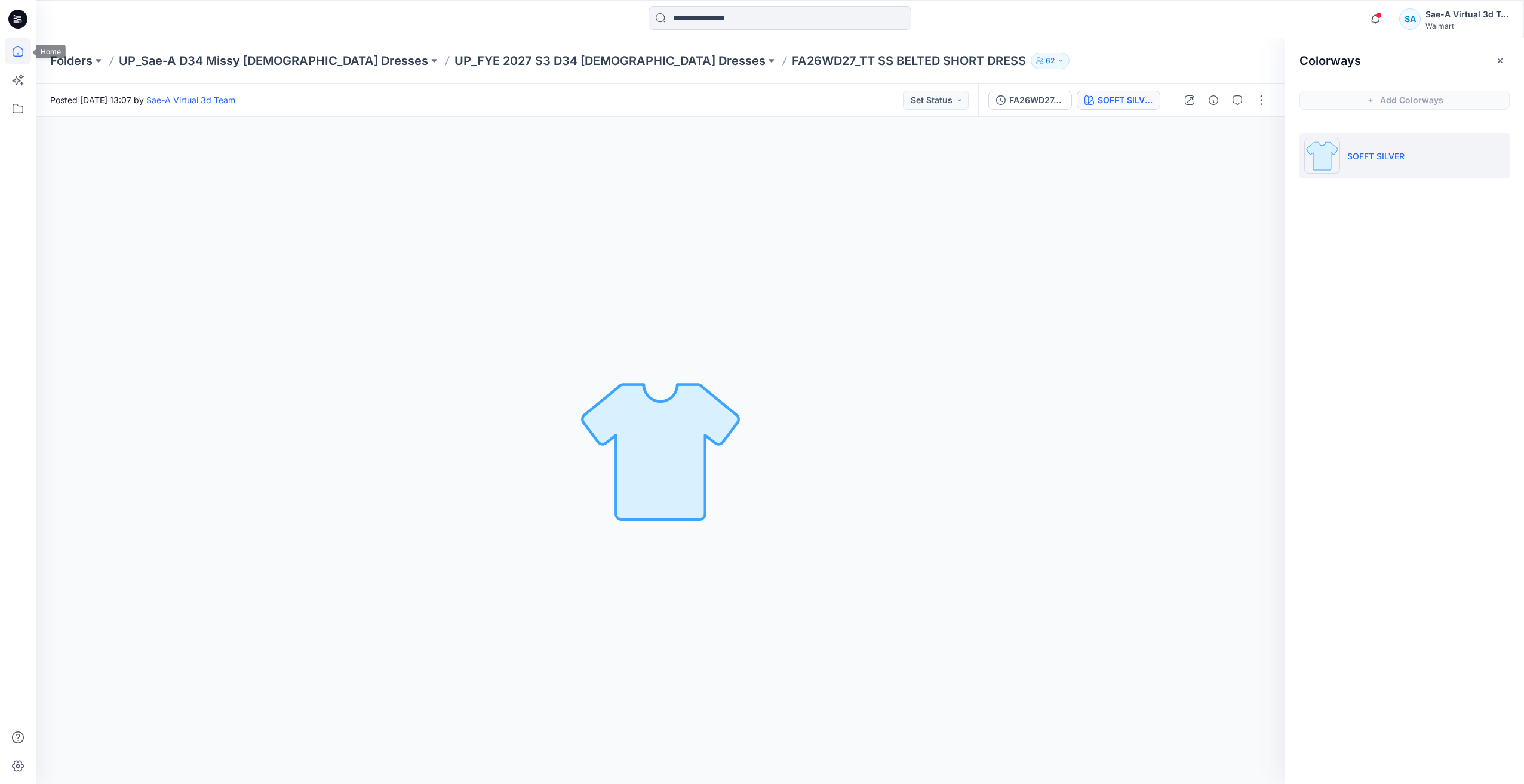
click at [30, 51] on icon at bounding box center [18, 51] width 26 height 26
